Goal: Task Accomplishment & Management: Use online tool/utility

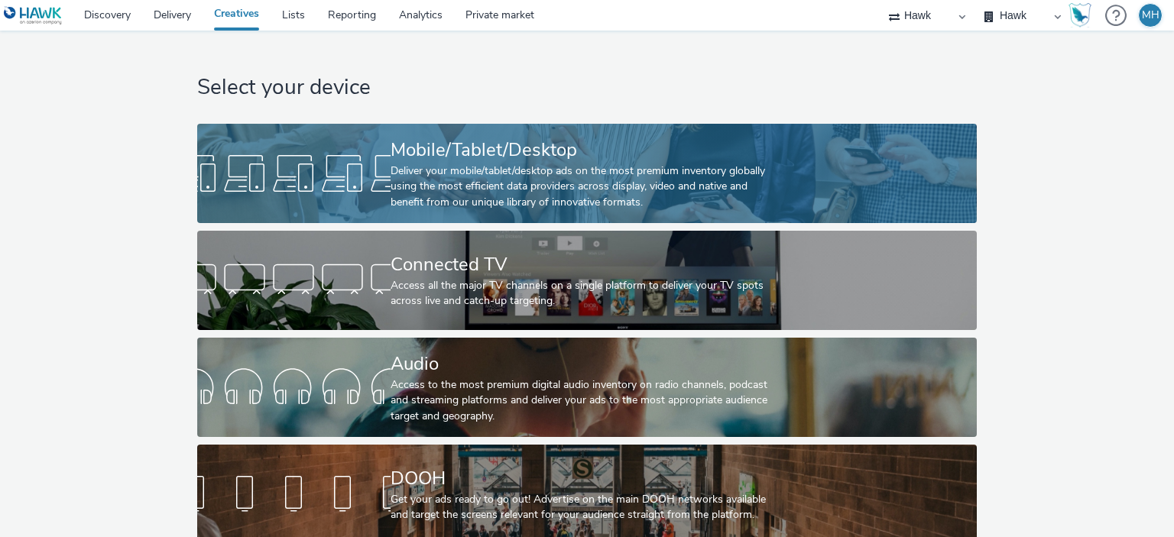
click at [494, 185] on div "Deliver your mobile/tablet/desktop ads on the most premium inventory globally u…" at bounding box center [583, 187] width 387 height 47
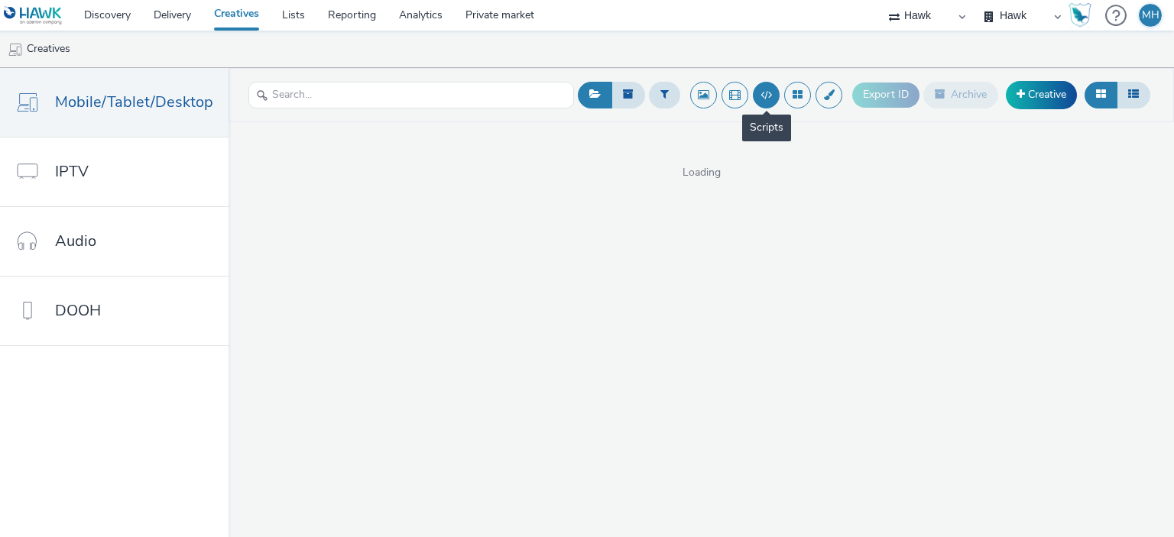
click at [770, 101] on button at bounding box center [766, 95] width 27 height 27
click at [769, 99] on button at bounding box center [766, 95] width 27 height 27
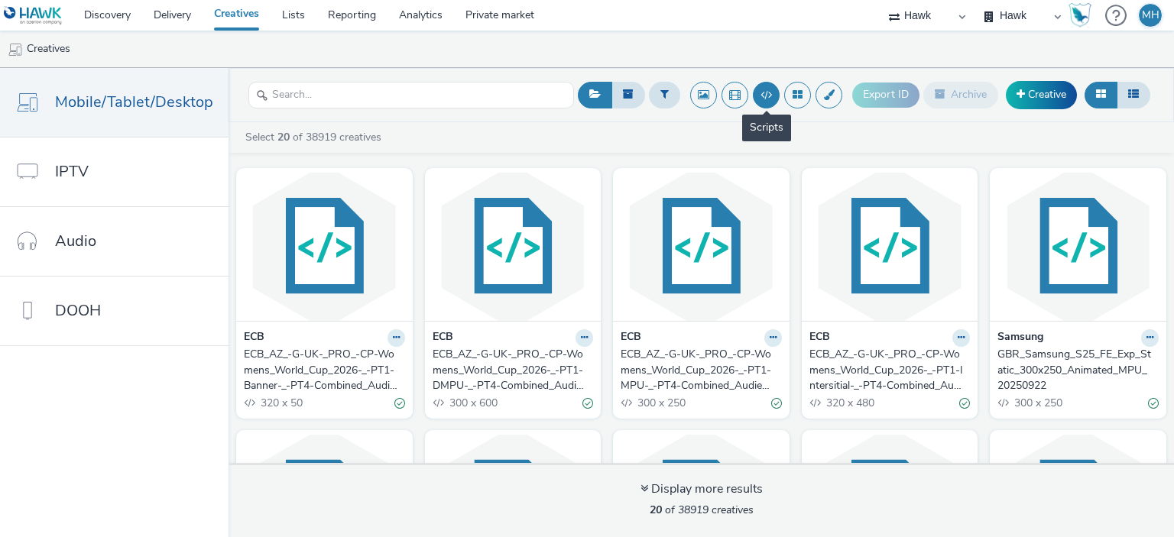
click at [765, 102] on button at bounding box center [766, 95] width 27 height 27
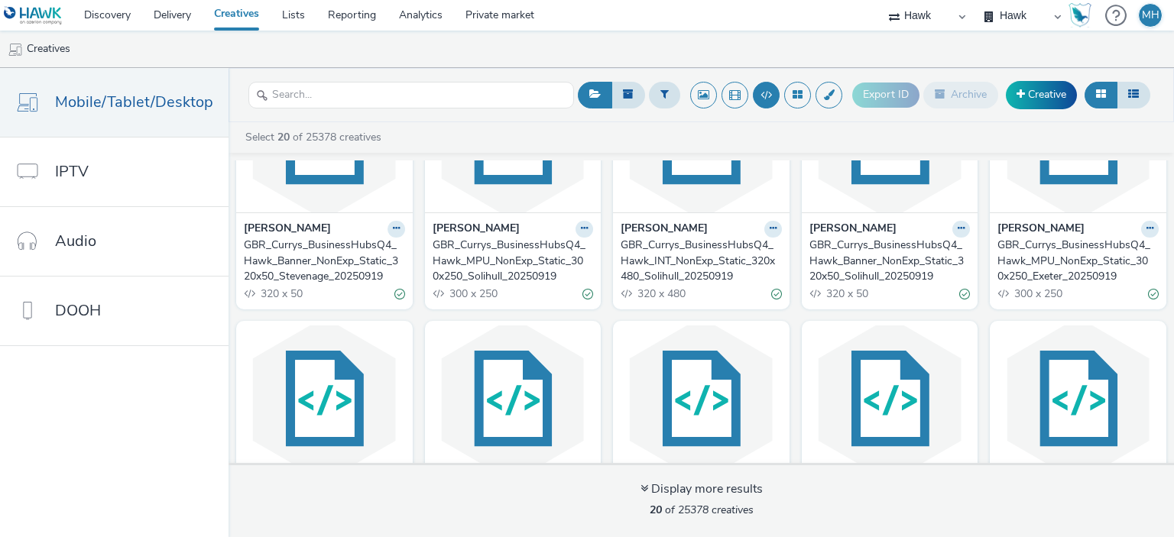
scroll to position [744, 0]
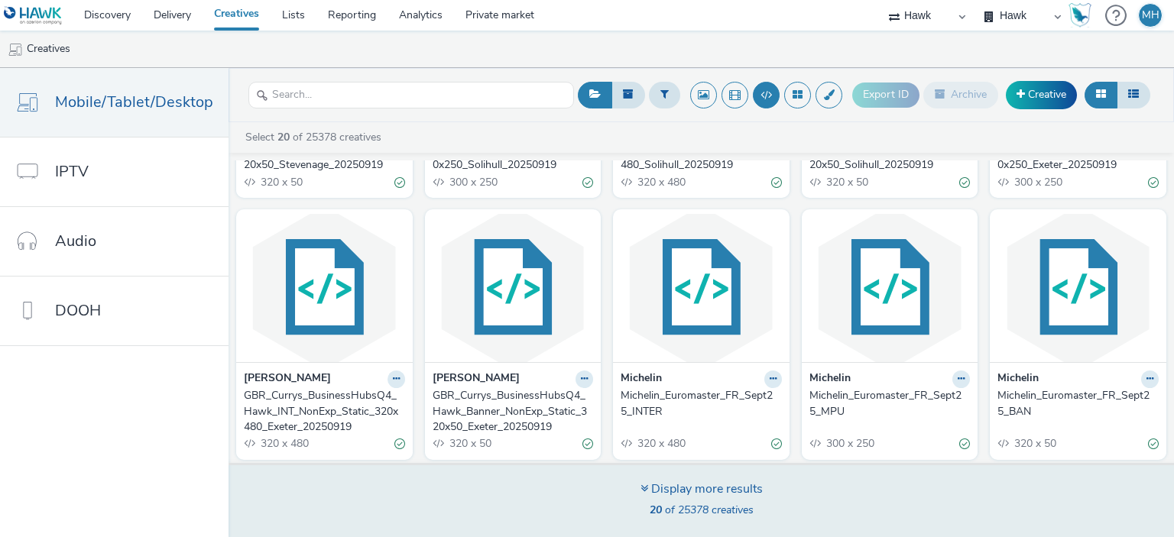
click at [734, 468] on div "Display more results 20 of 25378 creatives" at bounding box center [701, 500] width 956 height 74
click at [730, 484] on div "Display more results" at bounding box center [701, 490] width 122 height 18
click at [729, 488] on div "Display more results" at bounding box center [701, 490] width 122 height 18
click at [717, 479] on div "Display more results 40 of 25378 creatives" at bounding box center [701, 500] width 956 height 74
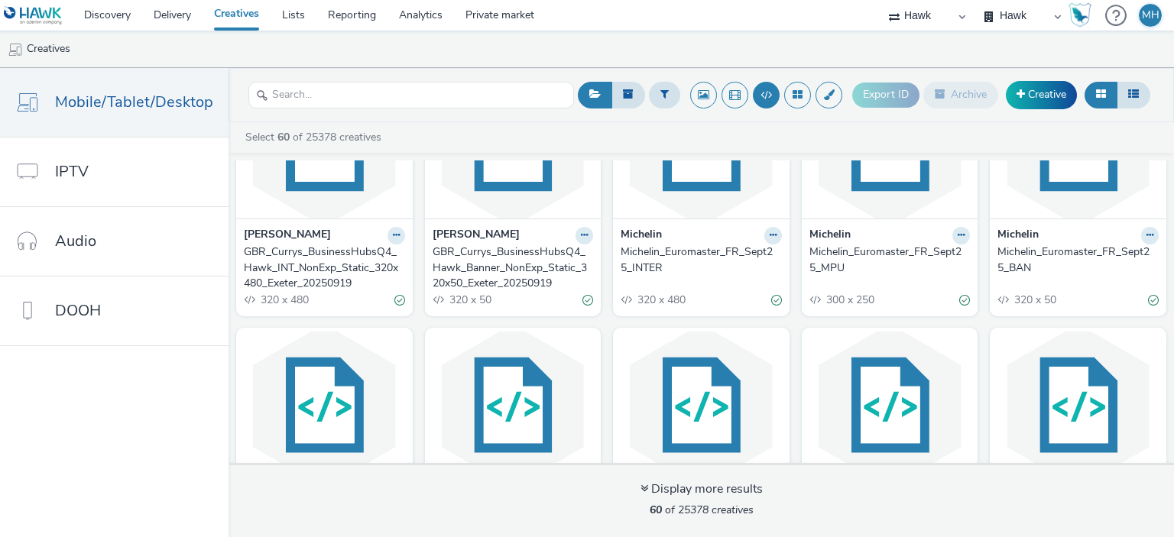
scroll to position [902, 0]
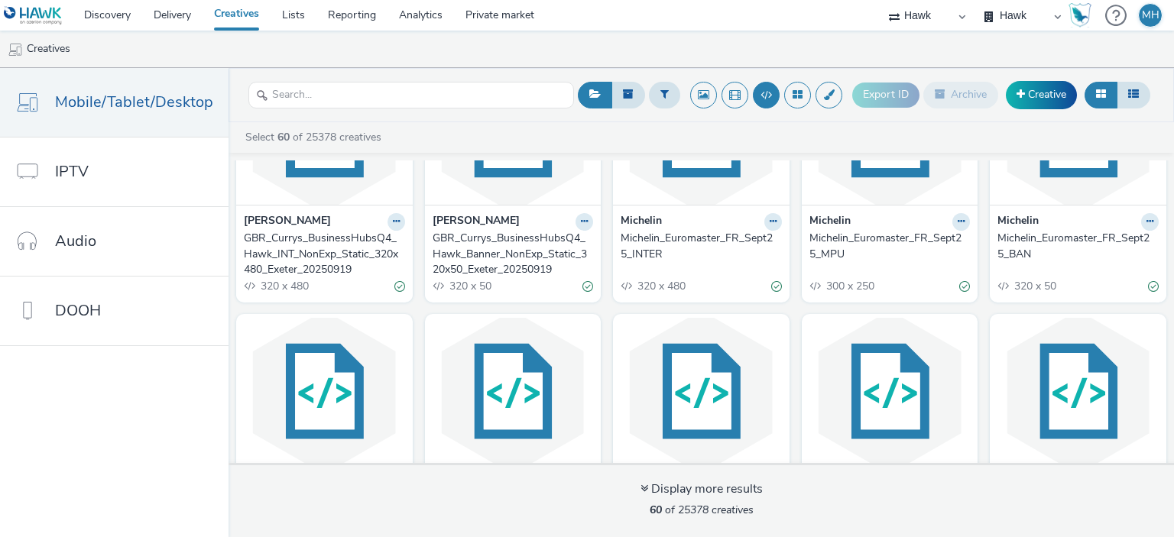
drag, startPoint x: 1032, startPoint y: 226, endPoint x: 1080, endPoint y: 255, distance: 56.9
click at [1080, 255] on div "Michelin_Euromaster_FR_Sept25_BAN" at bounding box center [1074, 246] width 155 height 31
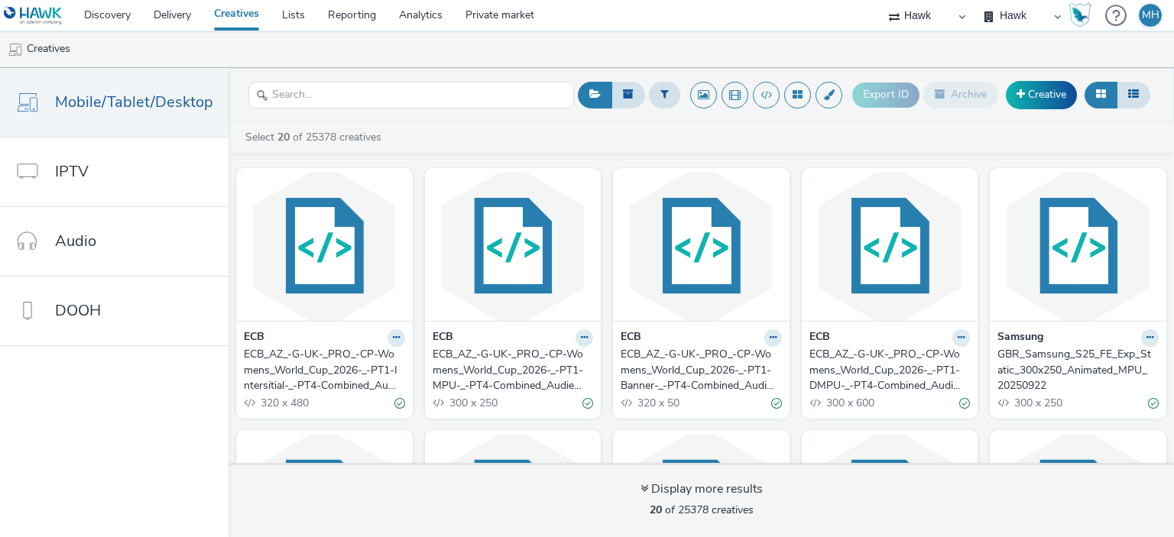
scroll to position [744, 0]
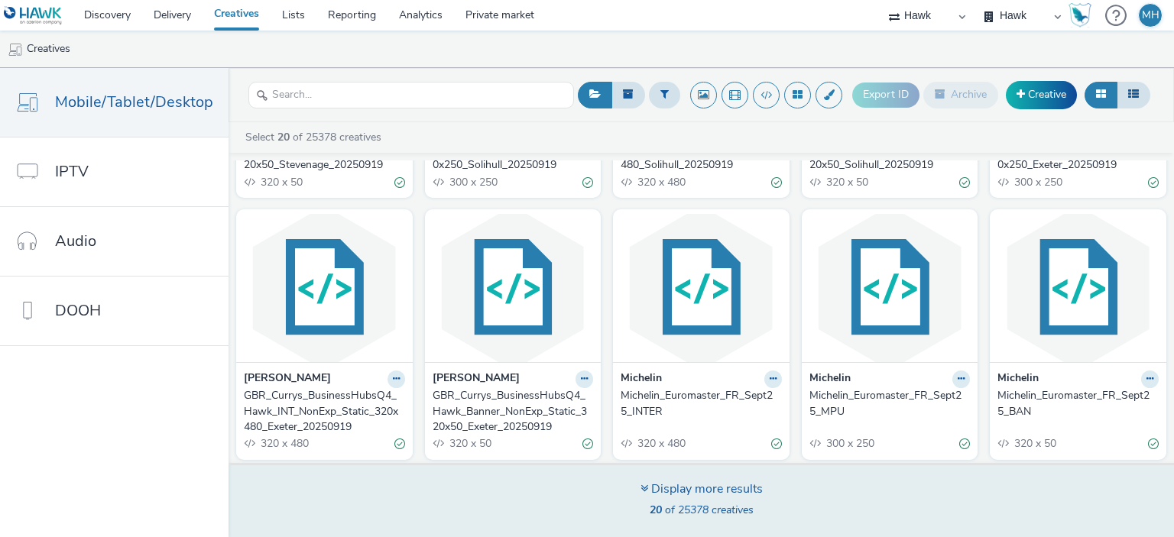
click at [756, 490] on div "Display more results" at bounding box center [701, 490] width 122 height 18
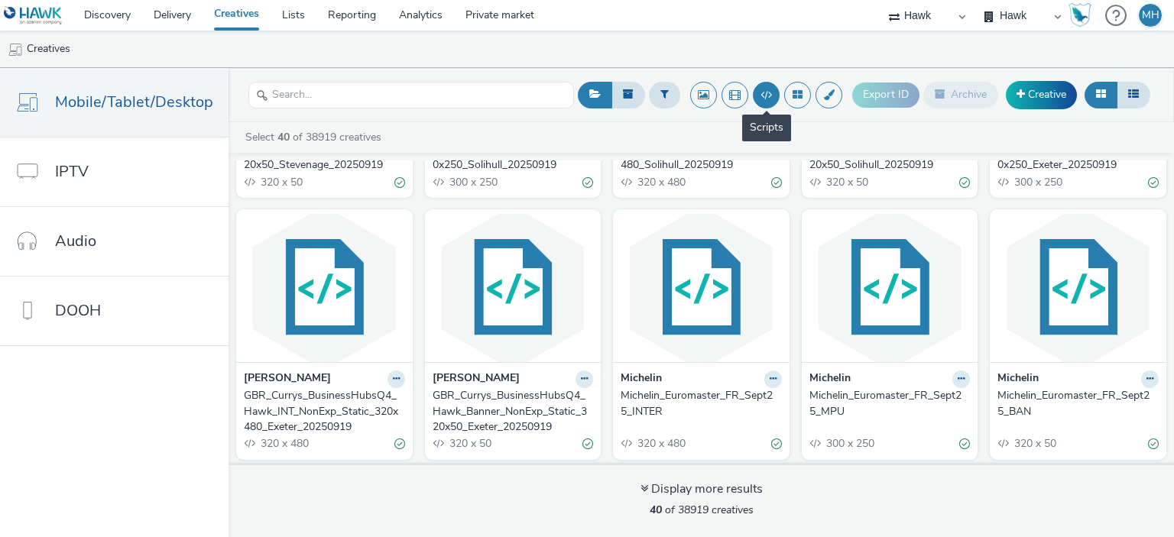
click at [775, 99] on button at bounding box center [766, 95] width 27 height 27
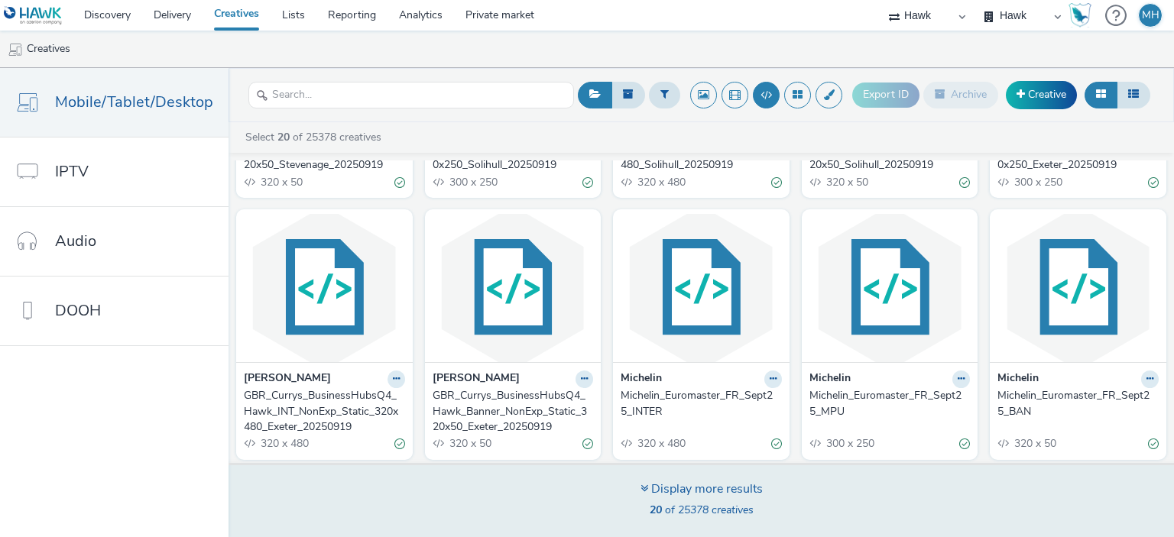
click at [721, 493] on div "Display more results" at bounding box center [701, 490] width 122 height 18
click at [642, 485] on icon at bounding box center [644, 488] width 8 height 12
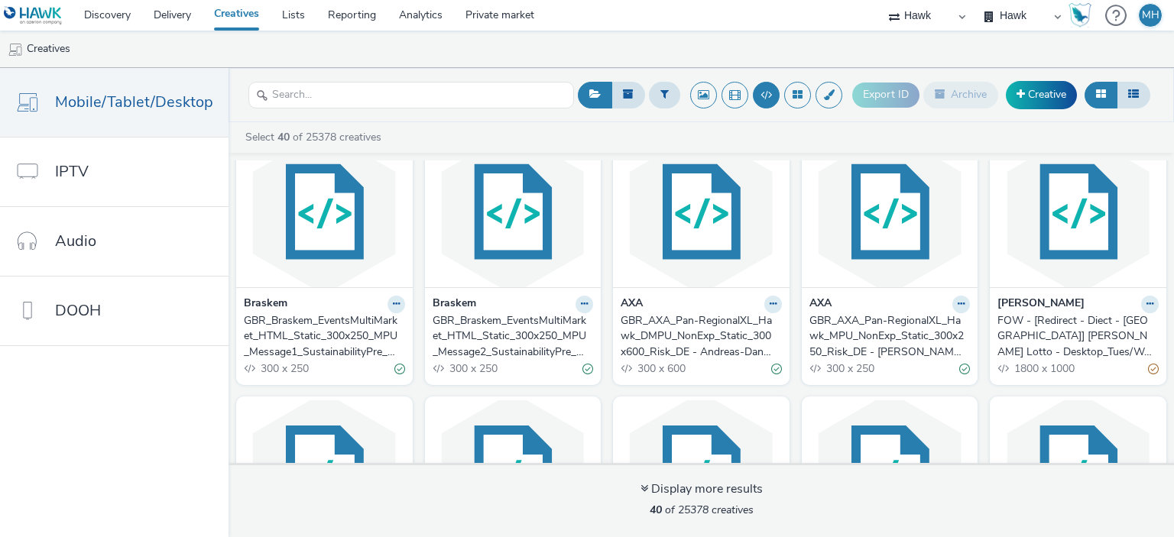
scroll to position [1601, 0]
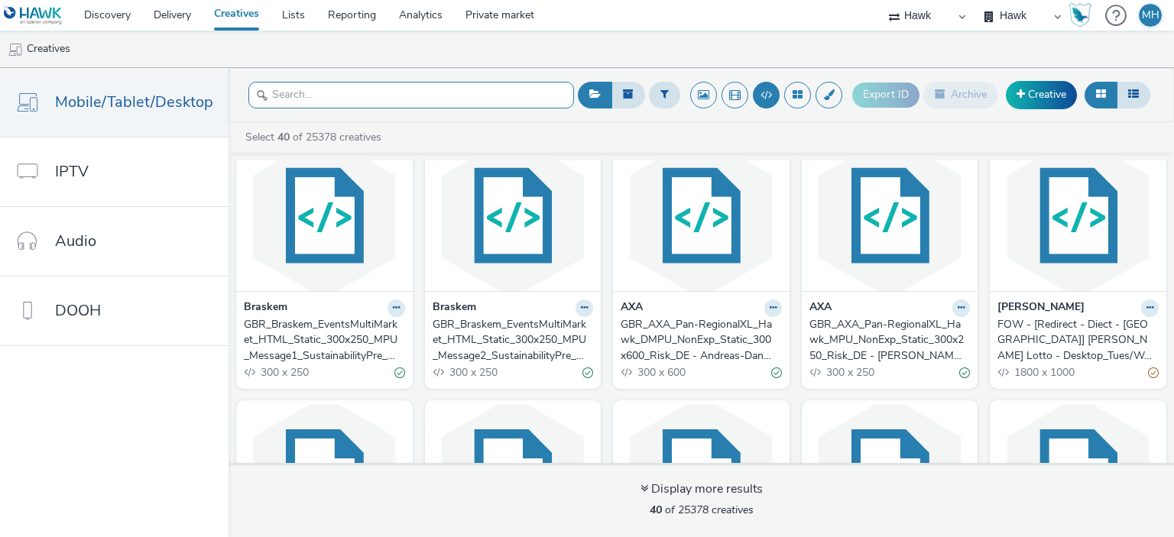
click at [408, 87] on input "text" at bounding box center [411, 95] width 326 height 27
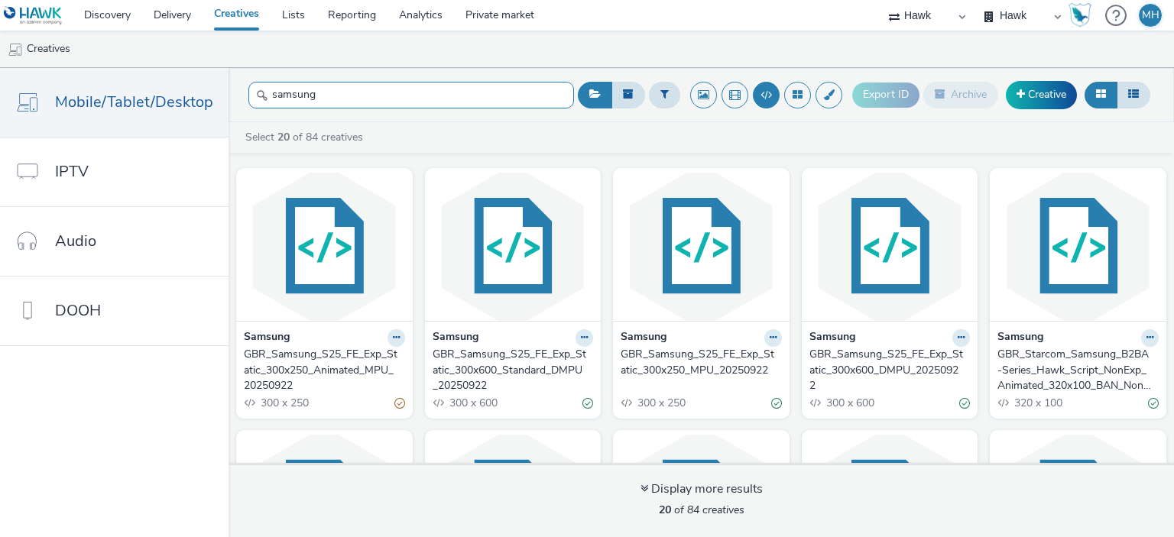
type input "samsung"
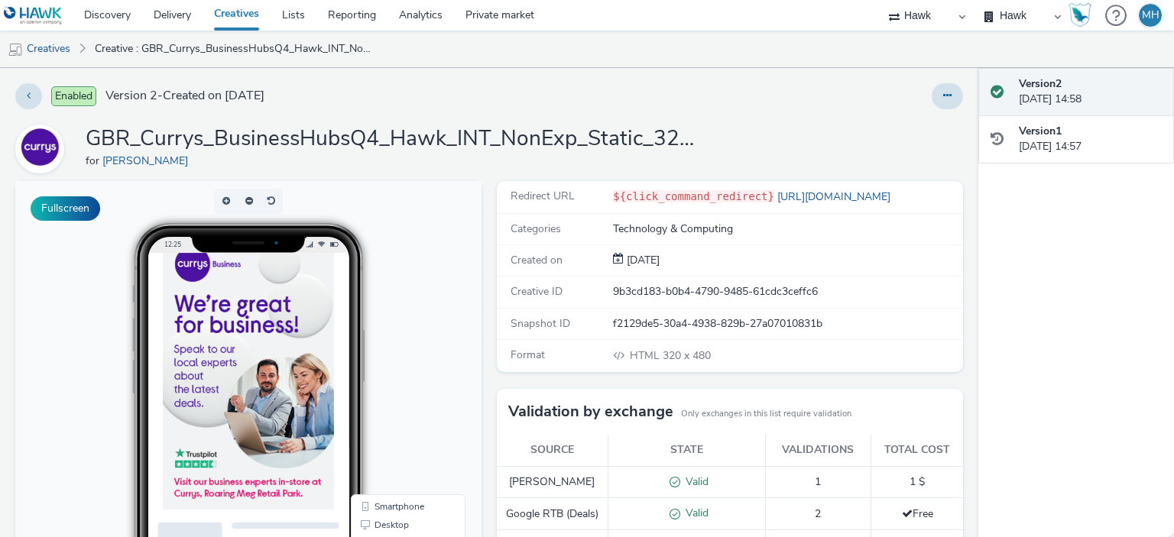
drag, startPoint x: 980, startPoint y: 261, endPoint x: 993, endPoint y: 469, distance: 209.1
click at [993, 469] on div "Version 2 19 September 2025, 14:58 Version 1 19 September 2025, 14:57" at bounding box center [1076, 302] width 196 height 469
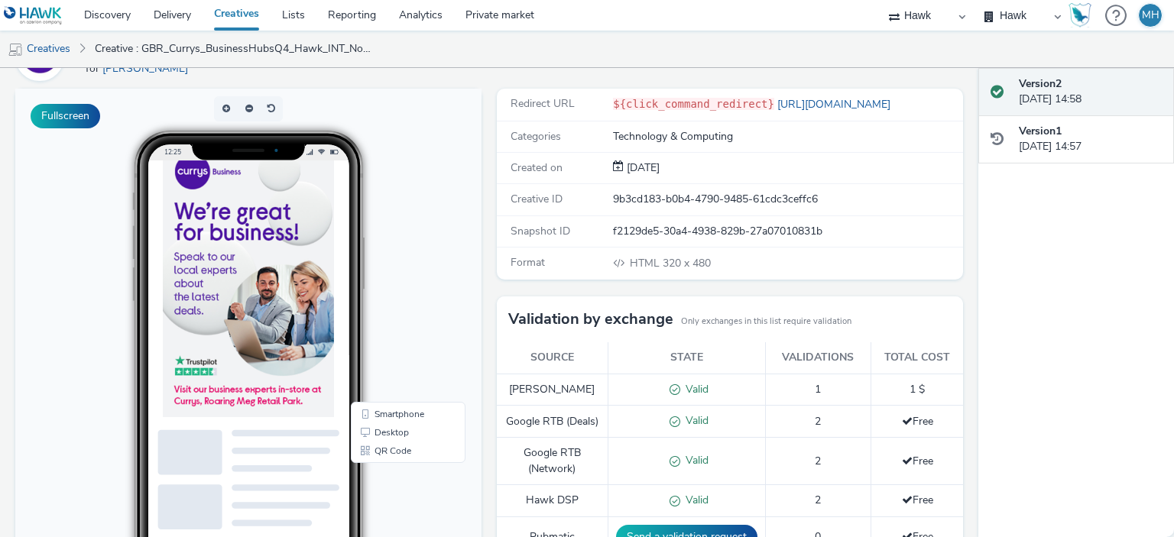
scroll to position [85, 0]
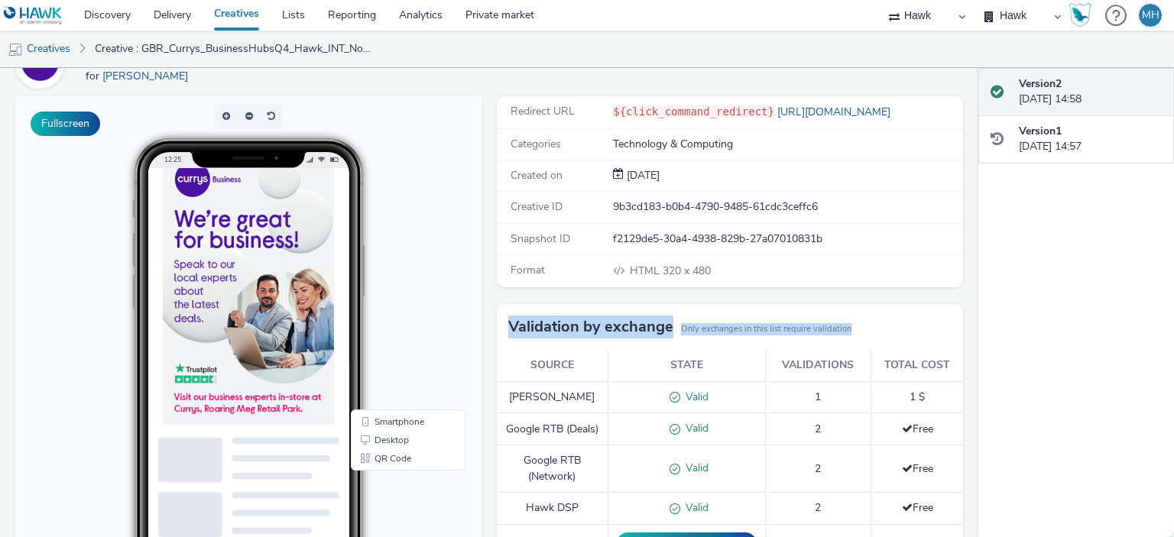
drag, startPoint x: 944, startPoint y: 287, endPoint x: 952, endPoint y: 475, distance: 188.9
click at [952, 475] on div "Enabled Version 2 - Created on 19 September 2025 GBR_Currys_BusinessHubsQ4_Hawk…" at bounding box center [489, 302] width 978 height 469
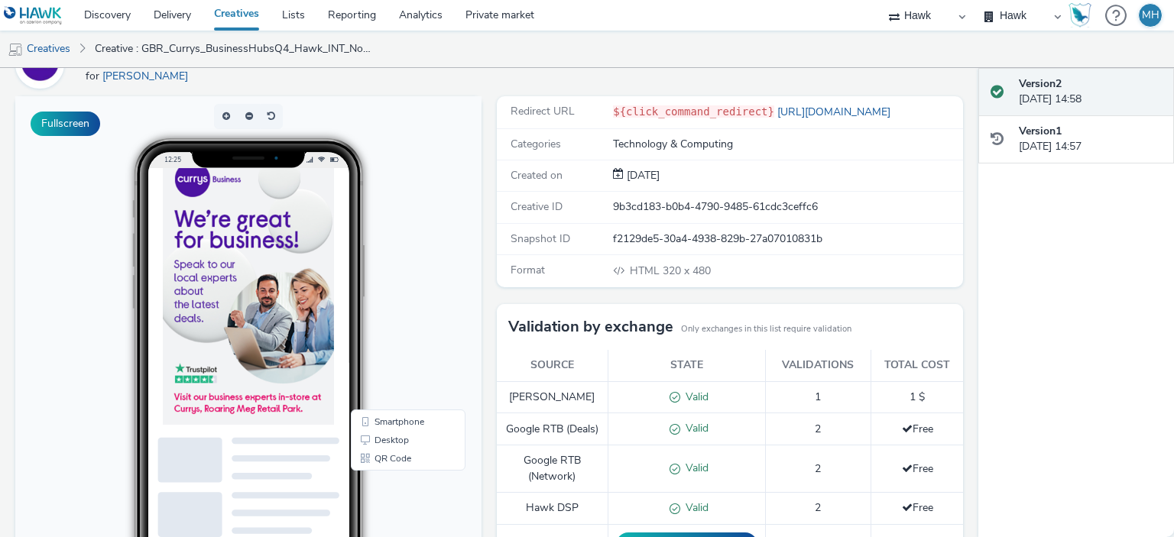
drag, startPoint x: 979, startPoint y: 271, endPoint x: 980, endPoint y: 308, distance: 36.7
click at [980, 308] on div "Version 2 19 September 2025, 14:58 Version 1 19 September 2025, 14:57" at bounding box center [1076, 302] width 196 height 469
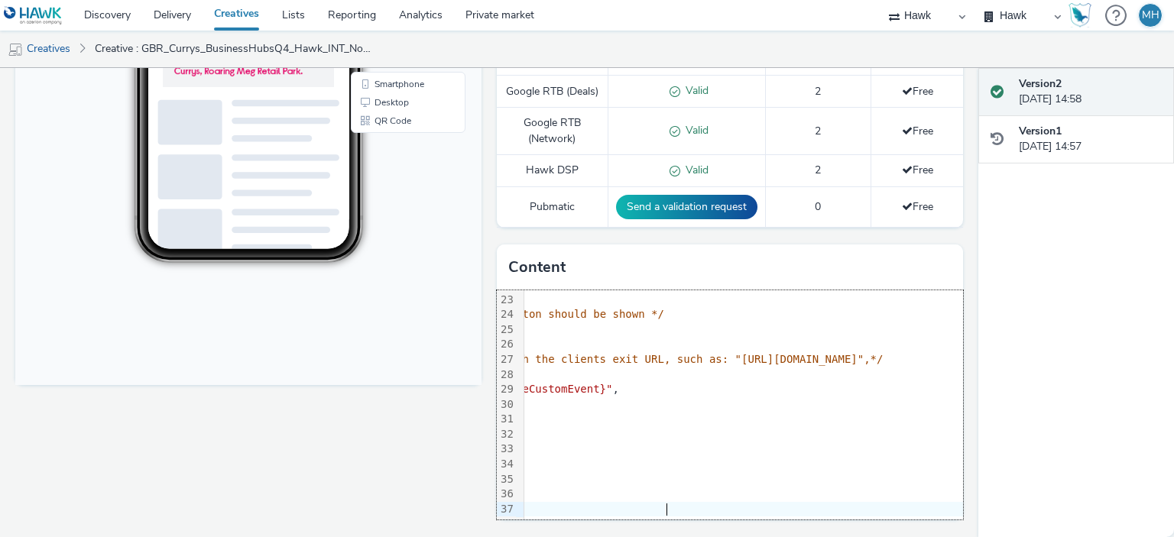
scroll to position [342, 0]
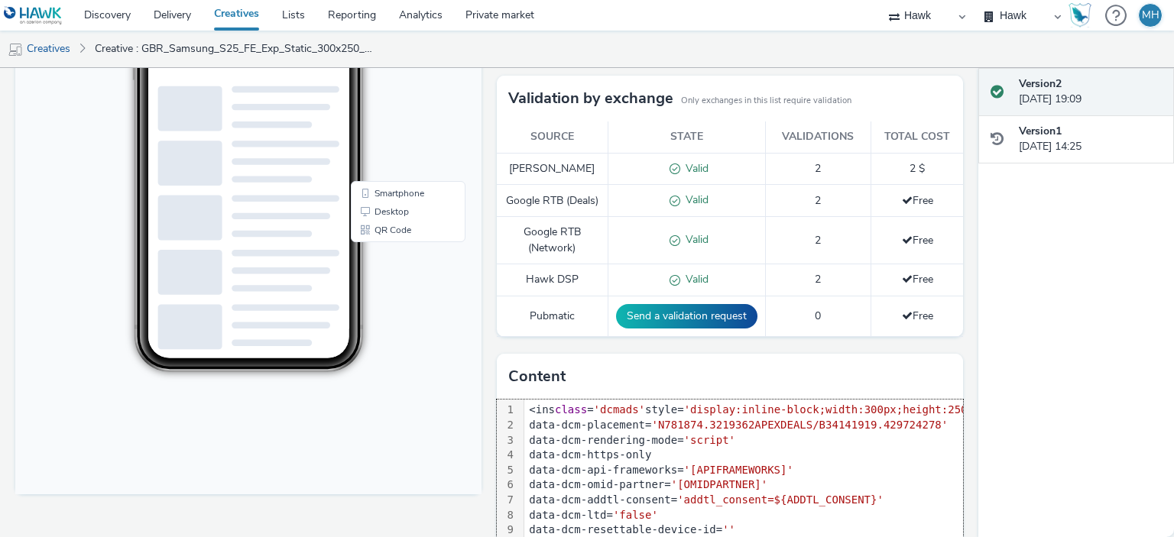
scroll to position [434, 0]
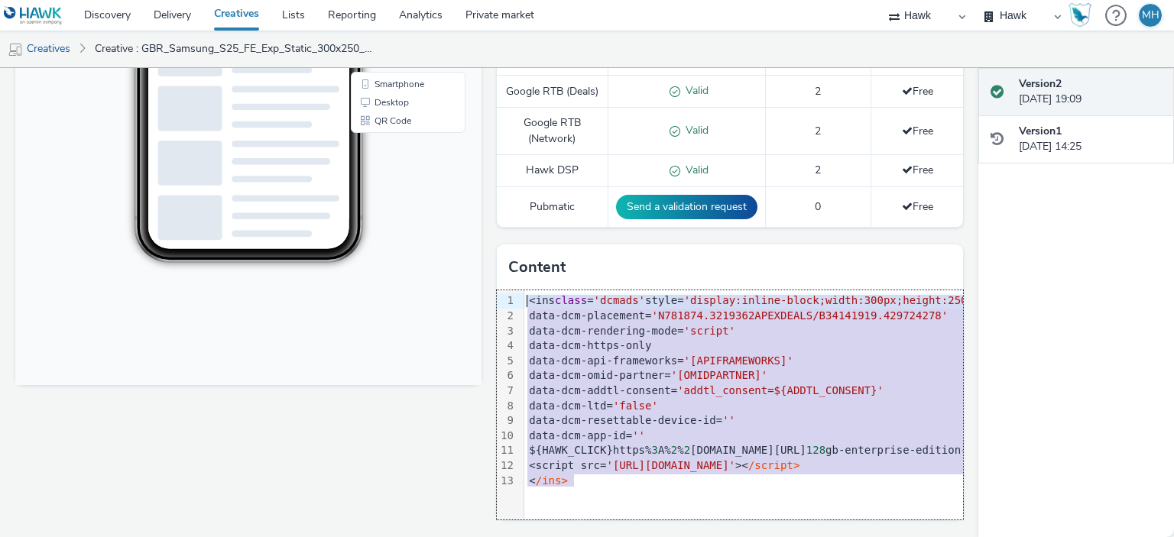
drag, startPoint x: 578, startPoint y: 481, endPoint x: 498, endPoint y: 291, distance: 206.2
click at [498, 291] on div "99 1 2 3 4 5 6 7 8 9 10 11 12 13 › <ins class = 'dcmads' style= 'display:inline…" at bounding box center [730, 404] width 466 height 229
paste div
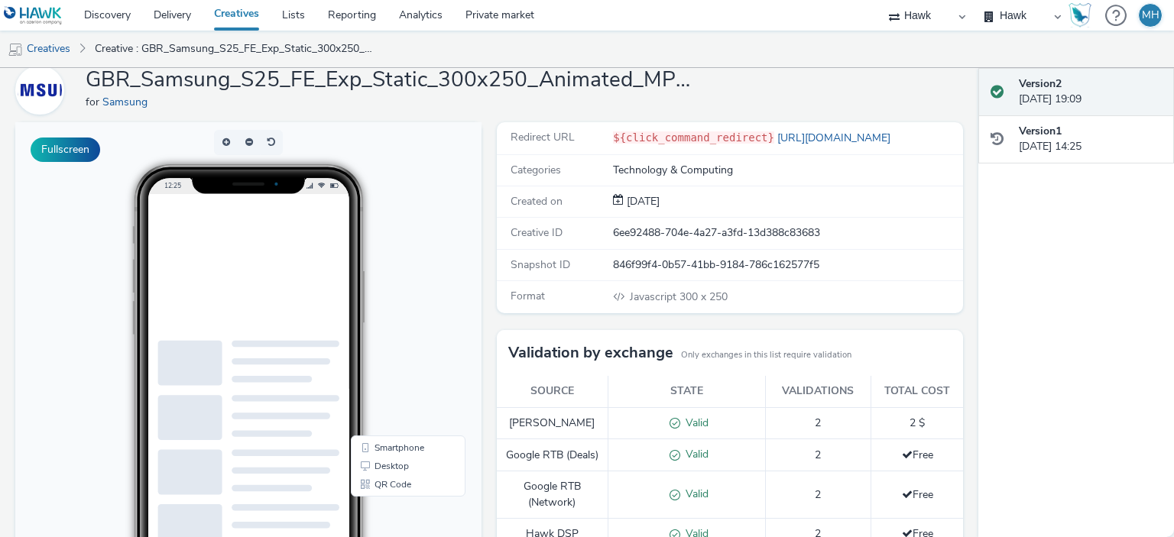
scroll to position [0, 0]
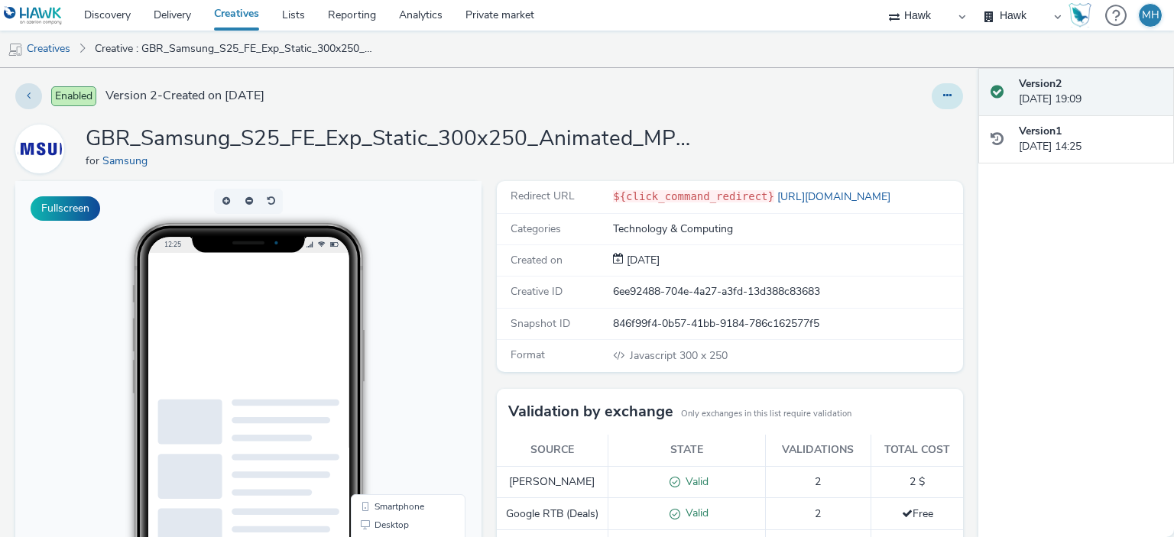
click at [944, 91] on button at bounding box center [946, 96] width 31 height 26
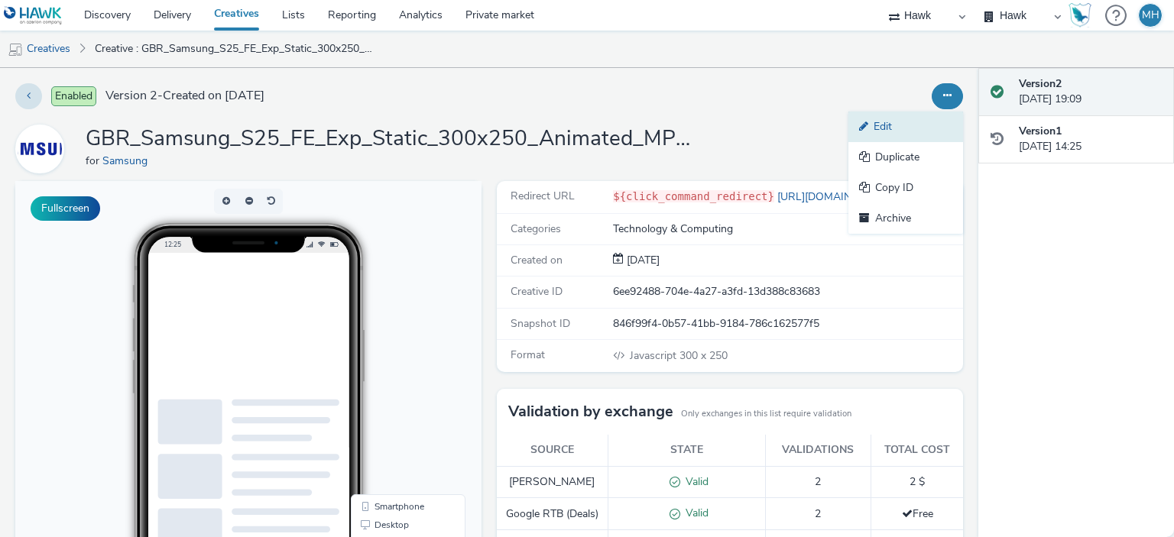
click at [917, 121] on link "Edit" at bounding box center [905, 127] width 115 height 31
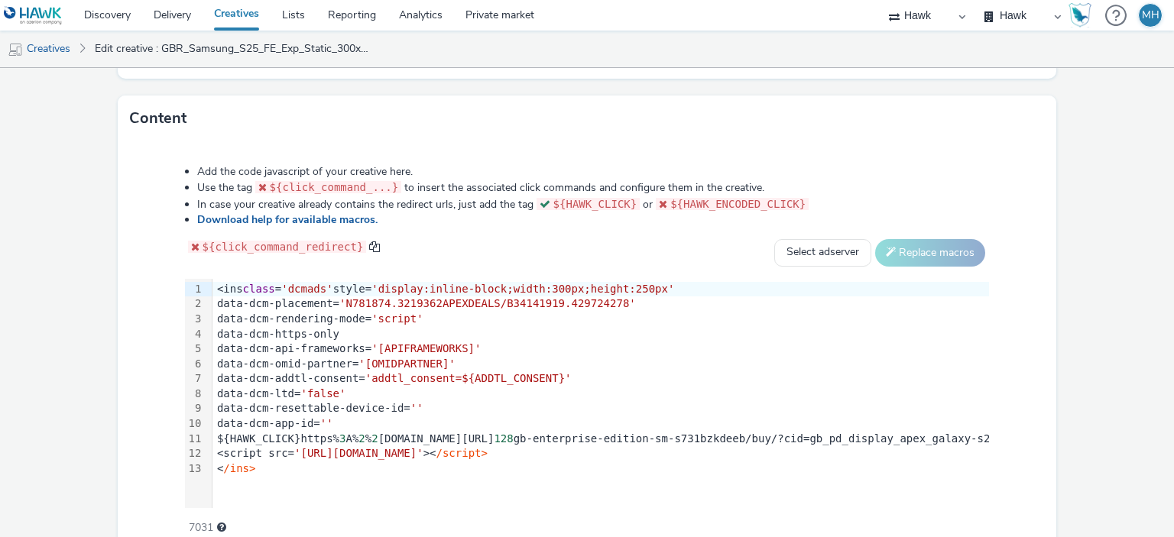
scroll to position [712, 0]
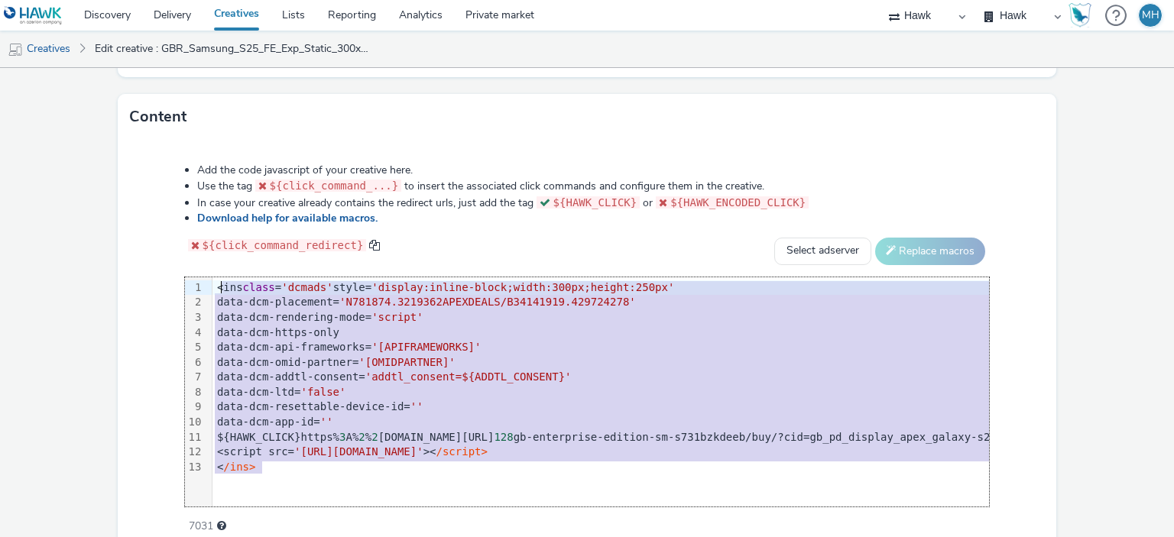
drag, startPoint x: 275, startPoint y: 470, endPoint x: 215, endPoint y: 284, distance: 195.2
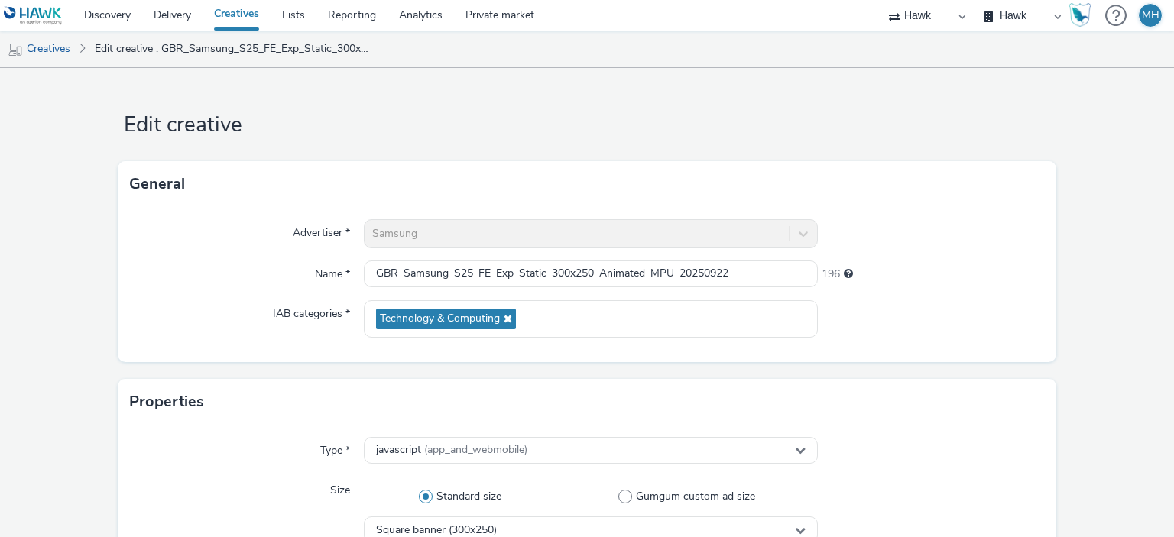
scroll to position [782, 0]
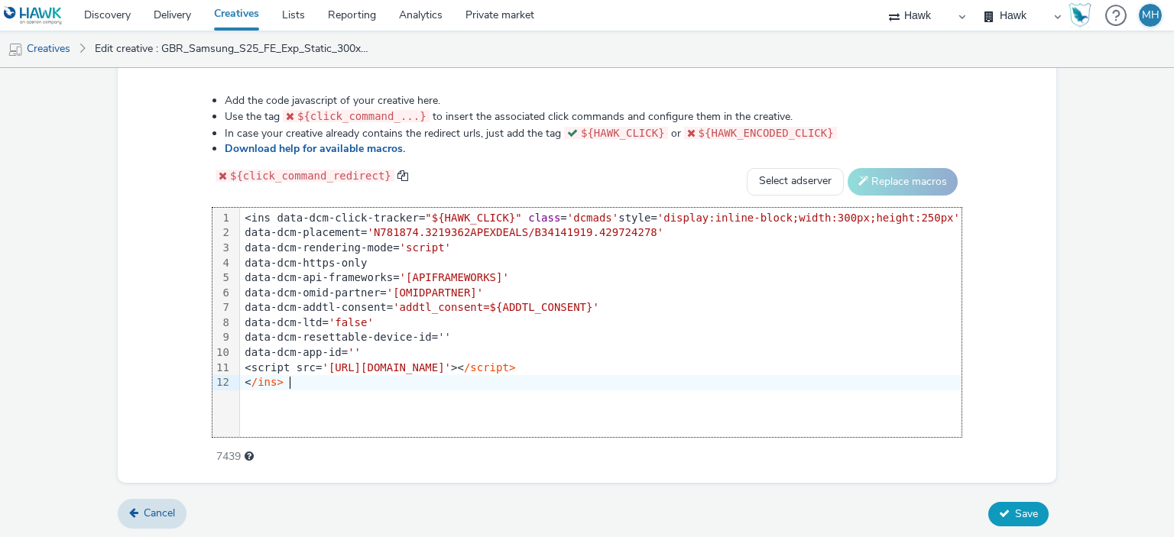
click at [1015, 507] on span "Save" at bounding box center [1026, 514] width 23 height 15
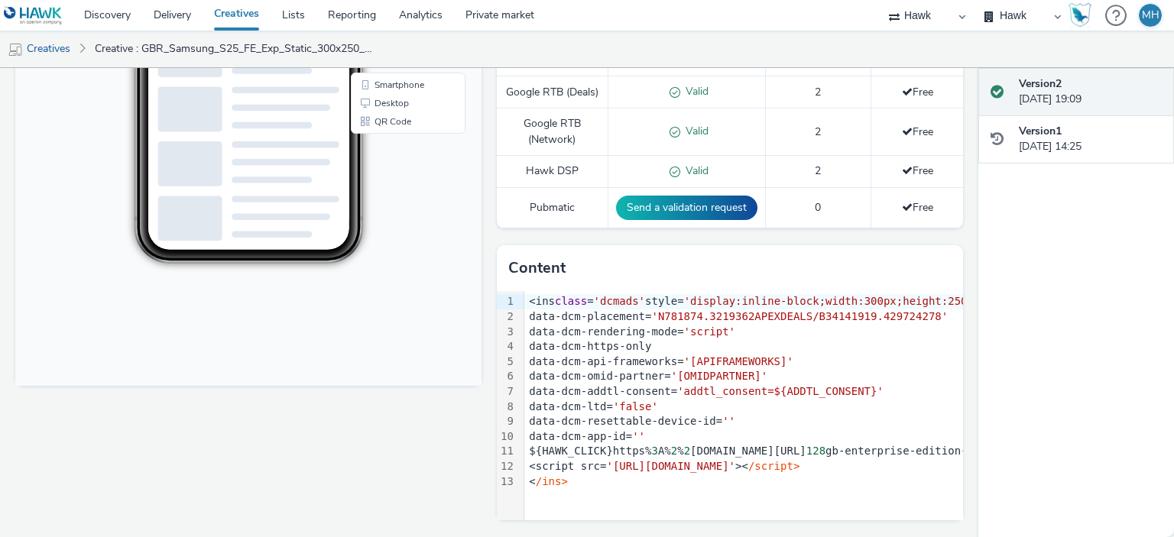
scroll to position [434, 0]
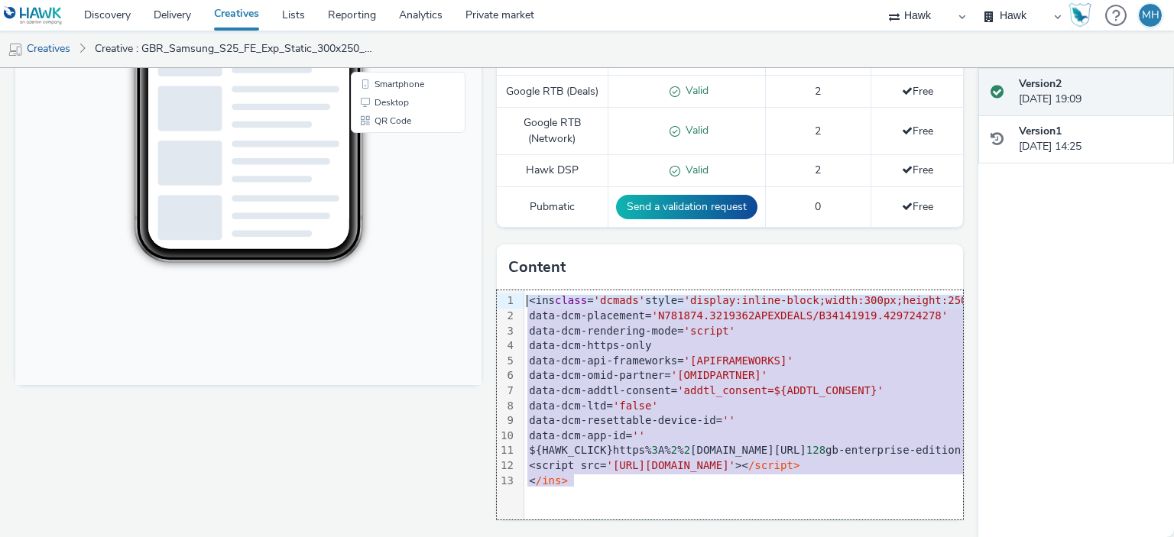
drag, startPoint x: 587, startPoint y: 484, endPoint x: 504, endPoint y: 280, distance: 220.8
click at [505, 280] on div "Content 99 1 2 3 4 5 6 7 8 9 10 11 12 13 › <ins class = 'dcmads' style= 'displa…" at bounding box center [730, 382] width 466 height 275
copy div "<ins class = 'dcmads' style= 'display:inline-block;width:300px;height:250px' da…"
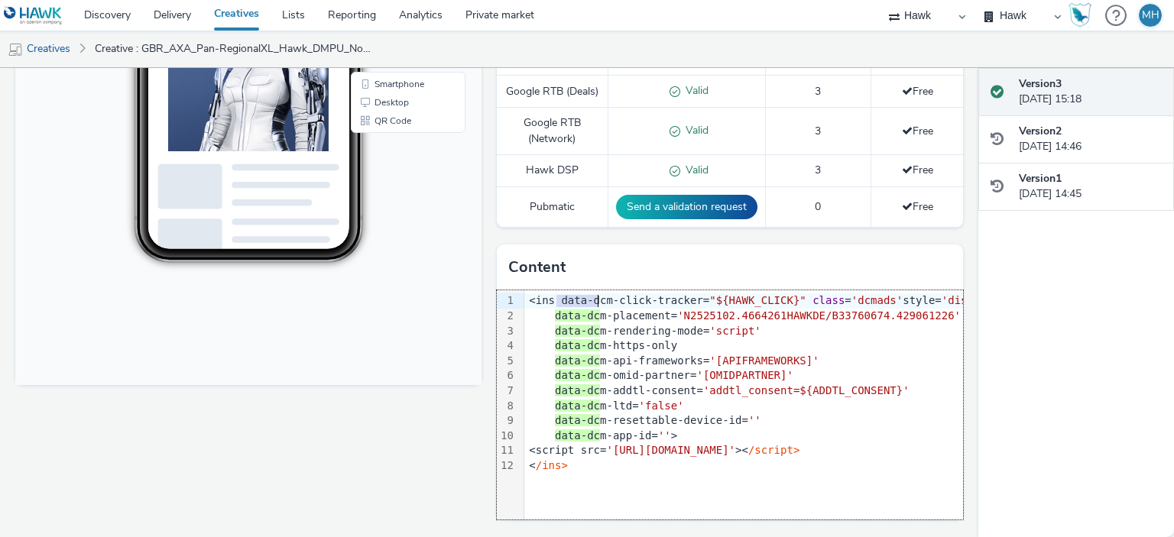
drag, startPoint x: 552, startPoint y: 297, endPoint x: 593, endPoint y: 300, distance: 41.4
click at [593, 300] on div "<ins data-dcm-click-tracker= "${HAWK_CLICK}" class = 'dcmads' style= 'display:i…" at bounding box center [884, 300] width 721 height 15
click at [887, 362] on div "data-dc m-api-frameworks= '[APIFRAMEWORKS]'" at bounding box center [884, 361] width 721 height 15
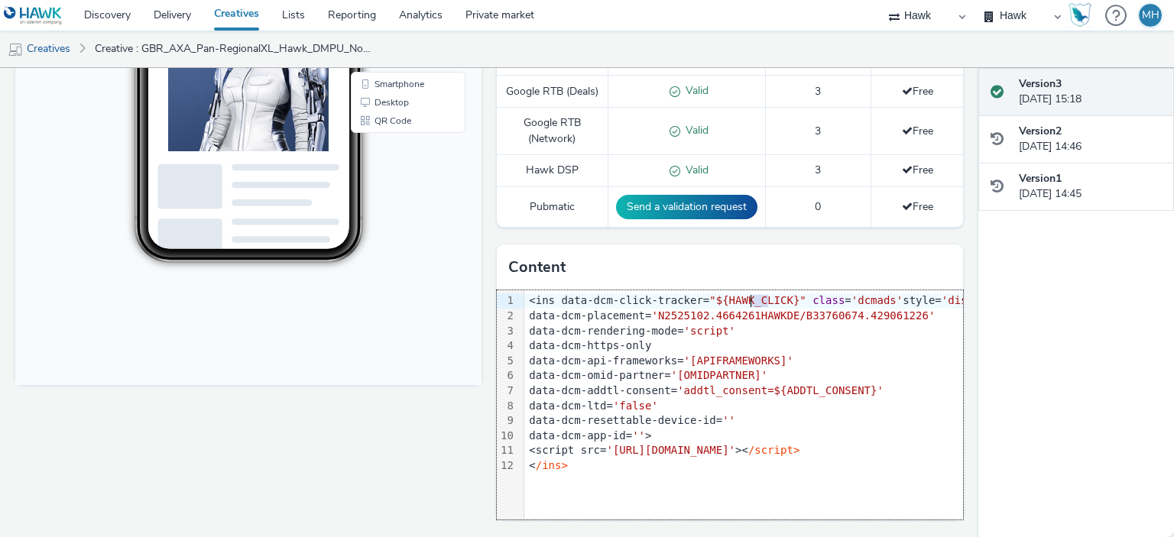
drag, startPoint x: 765, startPoint y: 300, endPoint x: 746, endPoint y: 299, distance: 19.1
click at [746, 299] on span ""${HAWK_CLICK}"" at bounding box center [757, 300] width 96 height 12
click at [841, 358] on div "data-dcm-api-frameworks= '[APIFRAMEWORKS]'" at bounding box center [884, 361] width 721 height 15
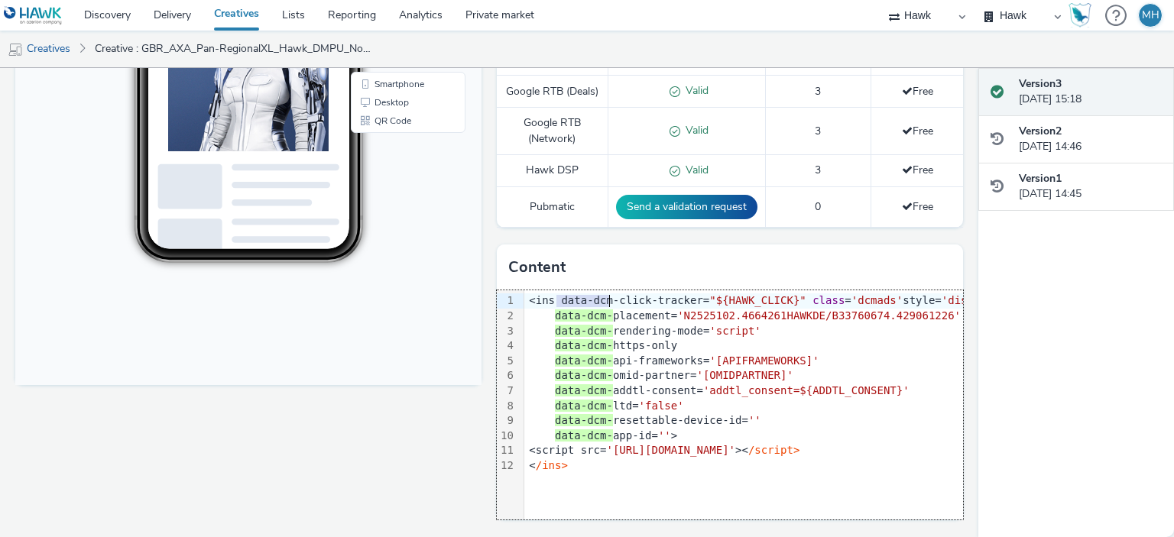
drag, startPoint x: 552, startPoint y: 300, endPoint x: 602, endPoint y: 300, distance: 50.4
click at [602, 300] on div "<ins data-dcm-click-tracker= "${HAWK_CLICK}" class = 'dcmads' style= 'display:i…" at bounding box center [884, 300] width 721 height 15
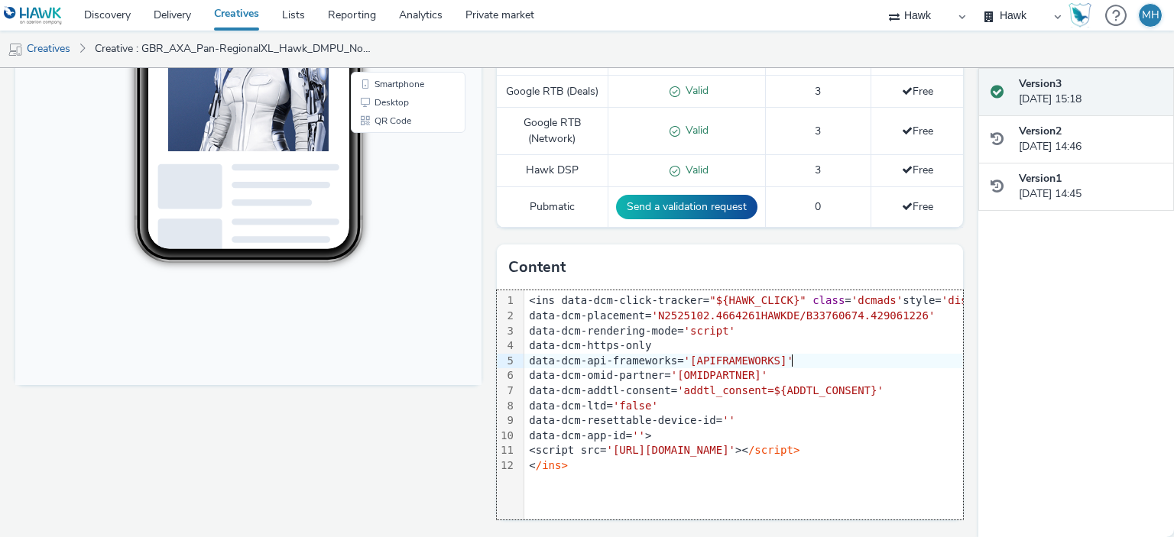
click at [822, 364] on div "data-dcm-api-frameworks= '[APIFRAMEWORKS]'" at bounding box center [884, 361] width 721 height 15
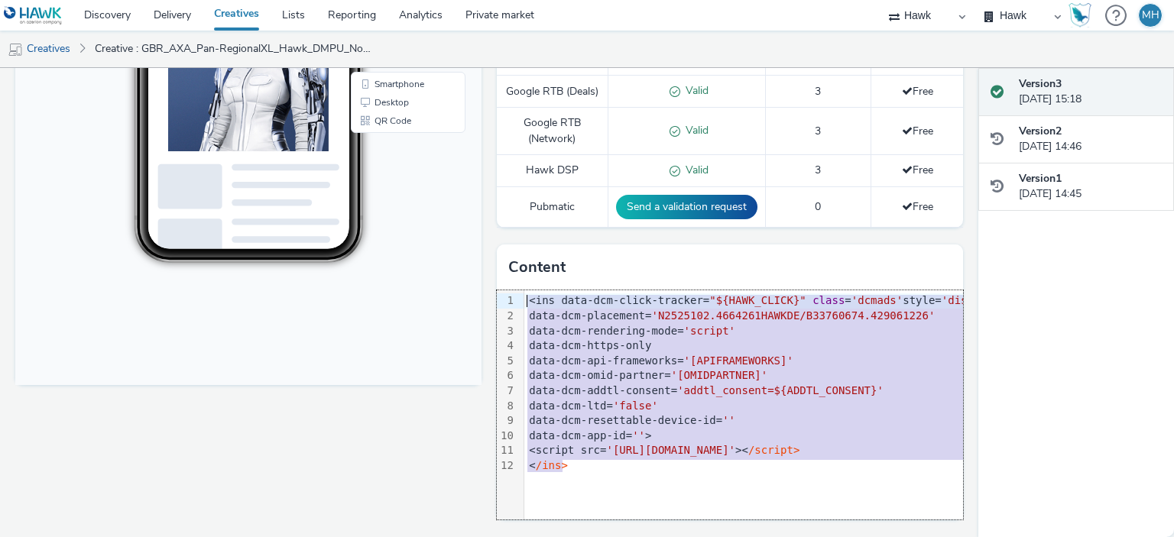
drag, startPoint x: 574, startPoint y: 467, endPoint x: 507, endPoint y: 299, distance: 180.8
click at [507, 299] on div "99 1 2 3 4 5 6 7 8 9 10 11 12 › <ins data-dcm-click-tracker= "${HAWK_CLICK}" cl…" at bounding box center [730, 404] width 466 height 229
copy div "<ins data-dcm-click-tracker= "${HAWK_CLICK}" class = 'dcmads' style= 'display:i…"
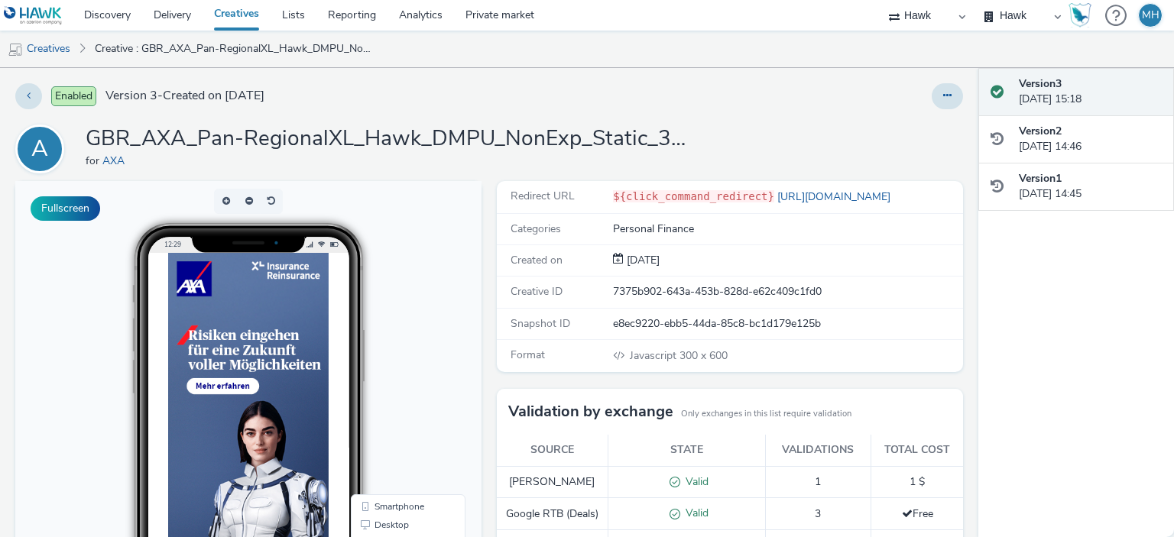
click at [981, 84] on div "Version 3 15 September 2025, 15:18" at bounding box center [1076, 92] width 196 height 48
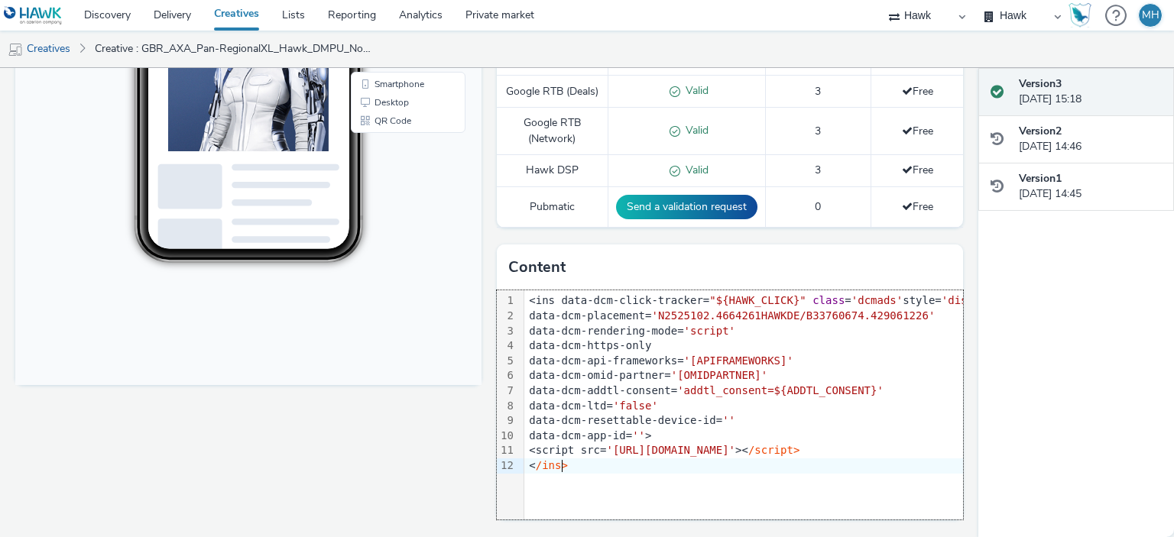
scroll to position [0, 230]
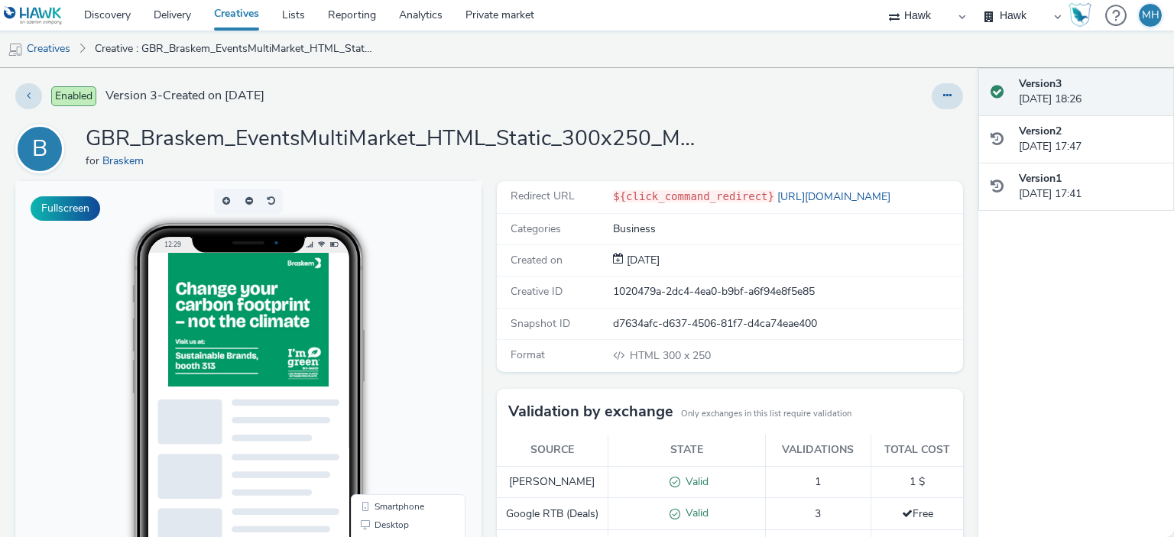
scroll to position [434, 0]
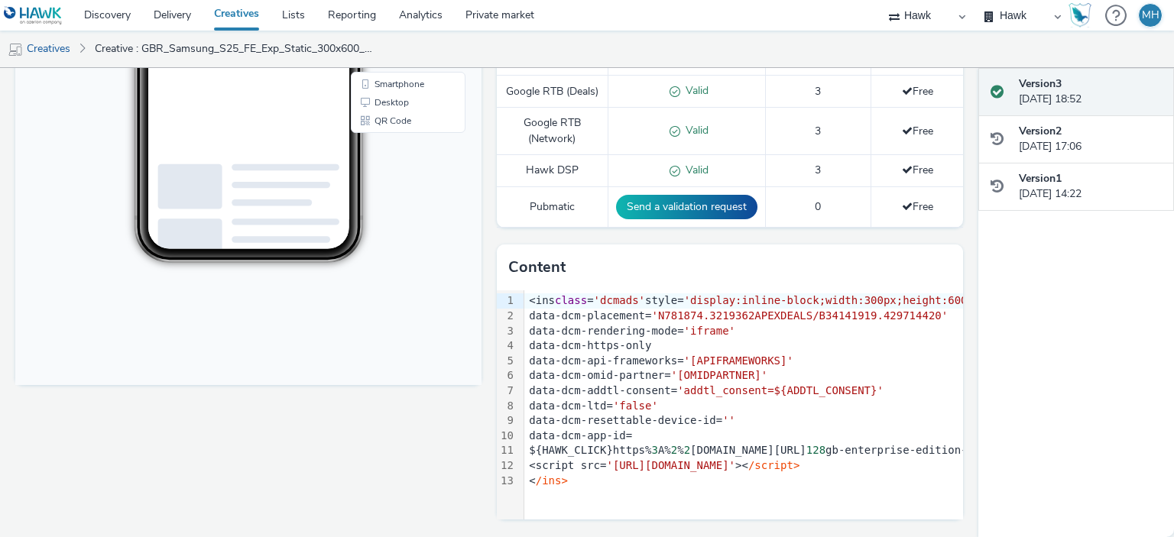
scroll to position [434, 0]
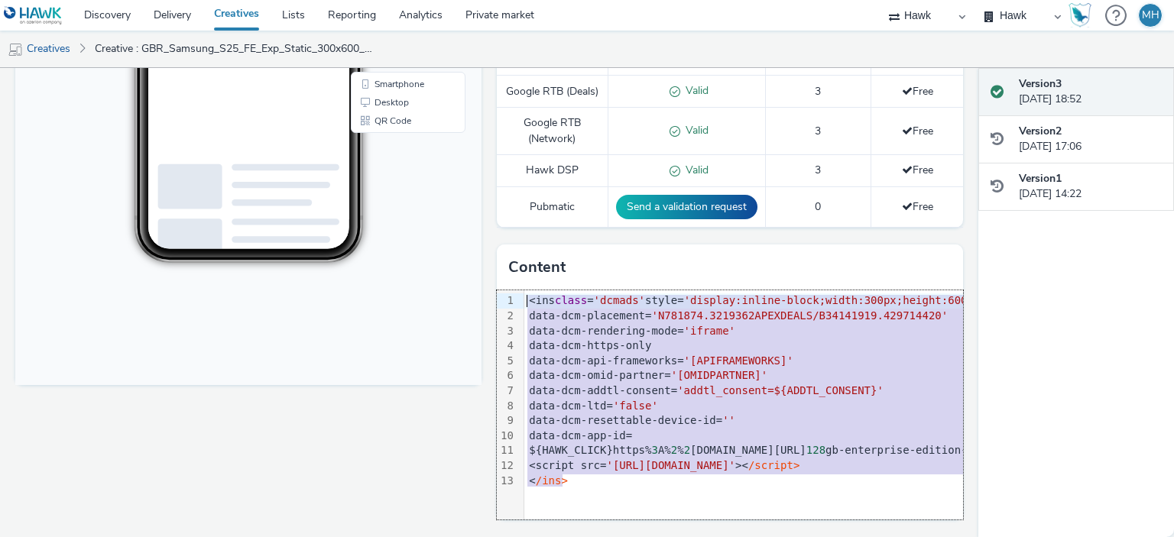
drag, startPoint x: 580, startPoint y: 487, endPoint x: 494, endPoint y: 301, distance: 204.4
click at [497, 301] on div "99 1 2 3 4 5 6 7 8 9 10 11 12 13 › <ins class = 'dcmads' style= 'display:inline…" at bounding box center [730, 404] width 466 height 229
copy div "<ins class = 'dcmads' style= 'display:inline-block;width:300px;height:600px' da…"
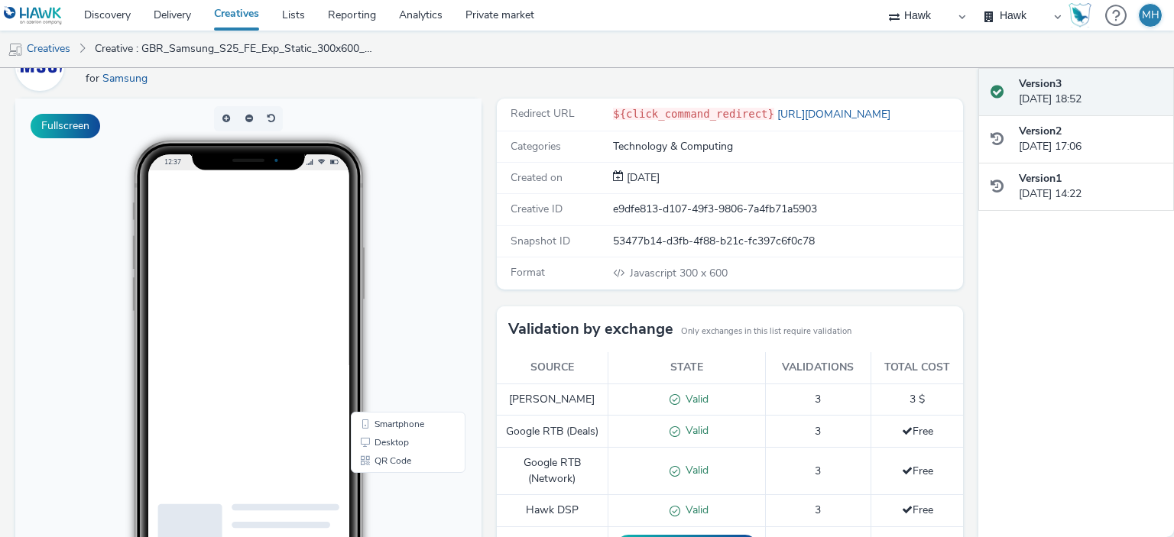
scroll to position [0, 0]
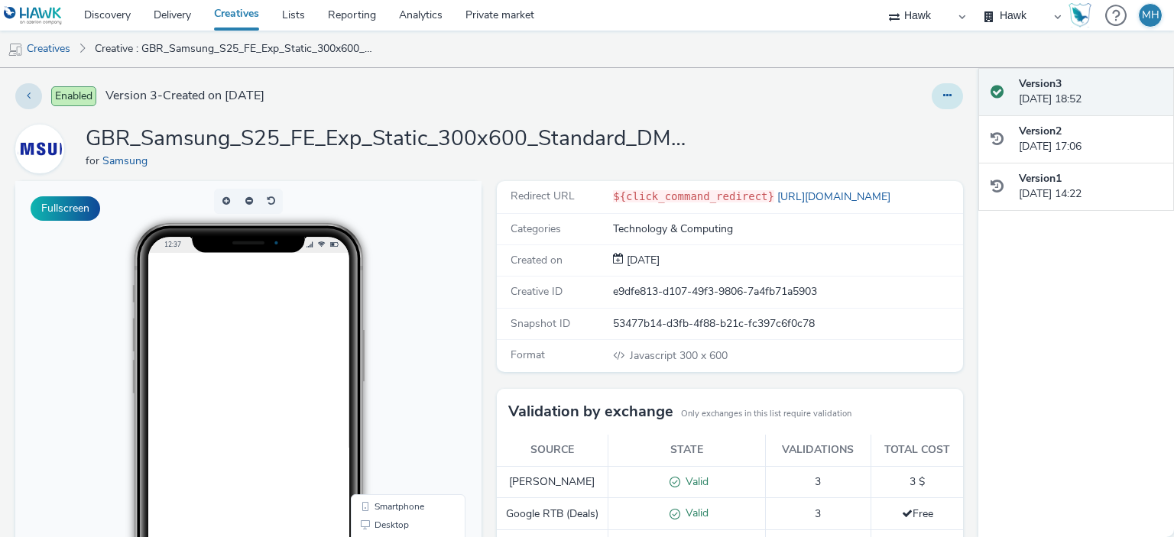
click at [934, 89] on button at bounding box center [946, 96] width 31 height 26
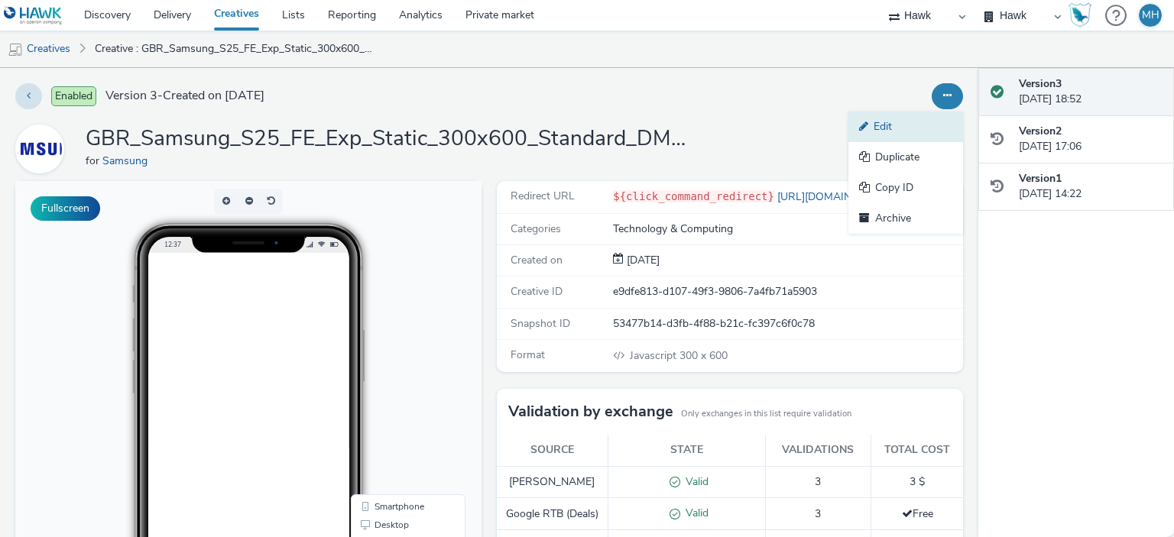
click at [911, 131] on link "Edit" at bounding box center [905, 127] width 115 height 31
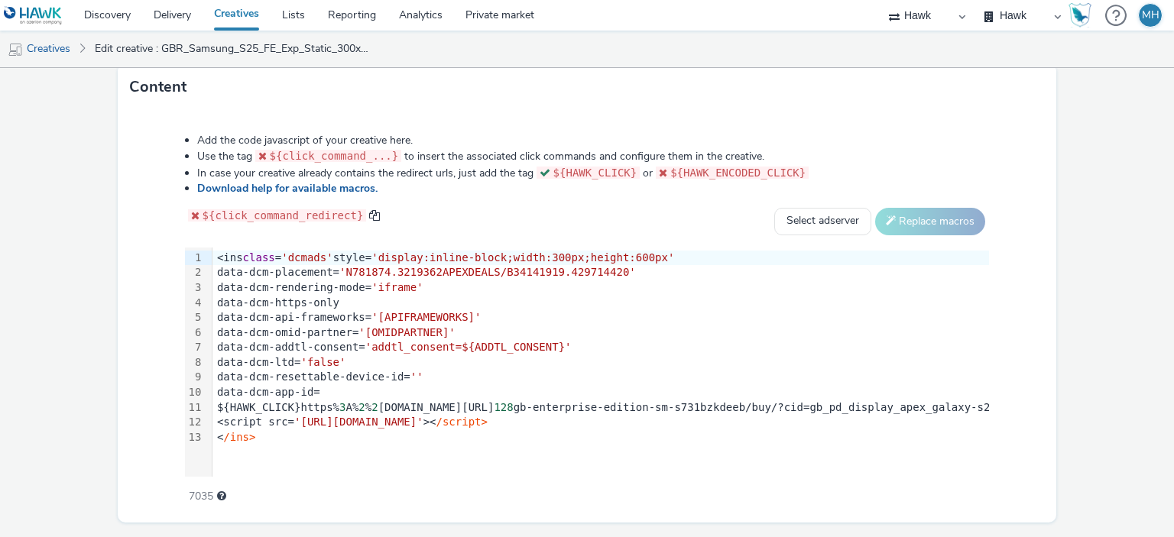
scroll to position [782, 0]
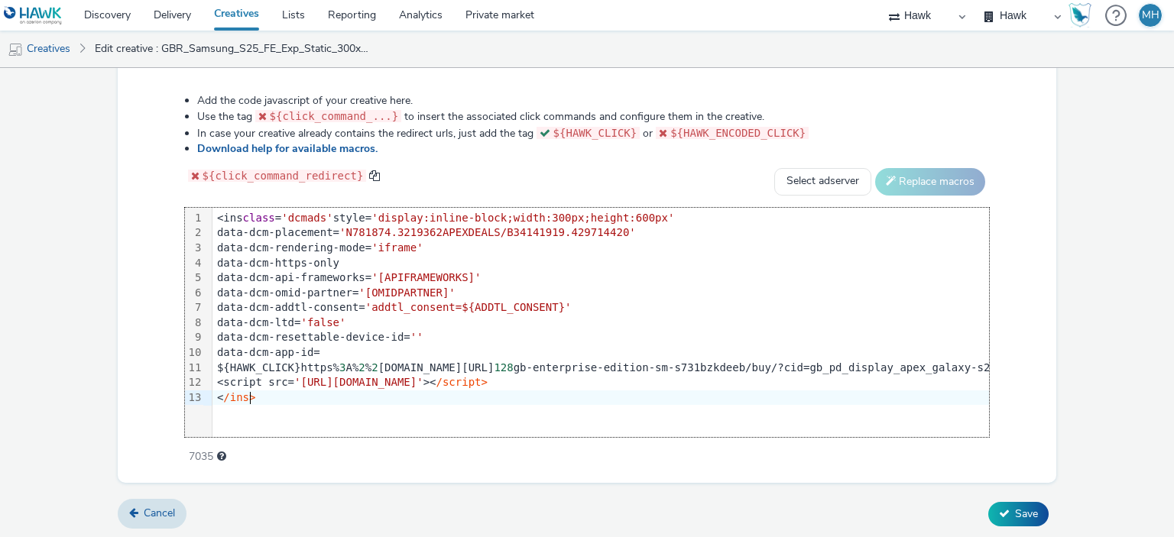
drag, startPoint x: 280, startPoint y: 397, endPoint x: 254, endPoint y: 250, distance: 149.0
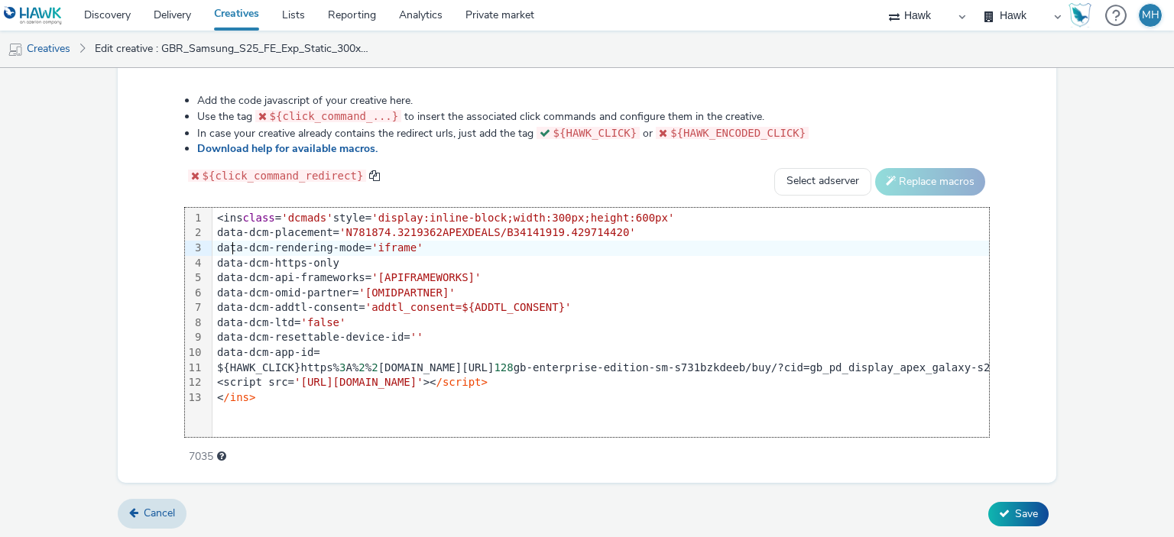
drag, startPoint x: 254, startPoint y: 250, endPoint x: 229, endPoint y: 238, distance: 27.3
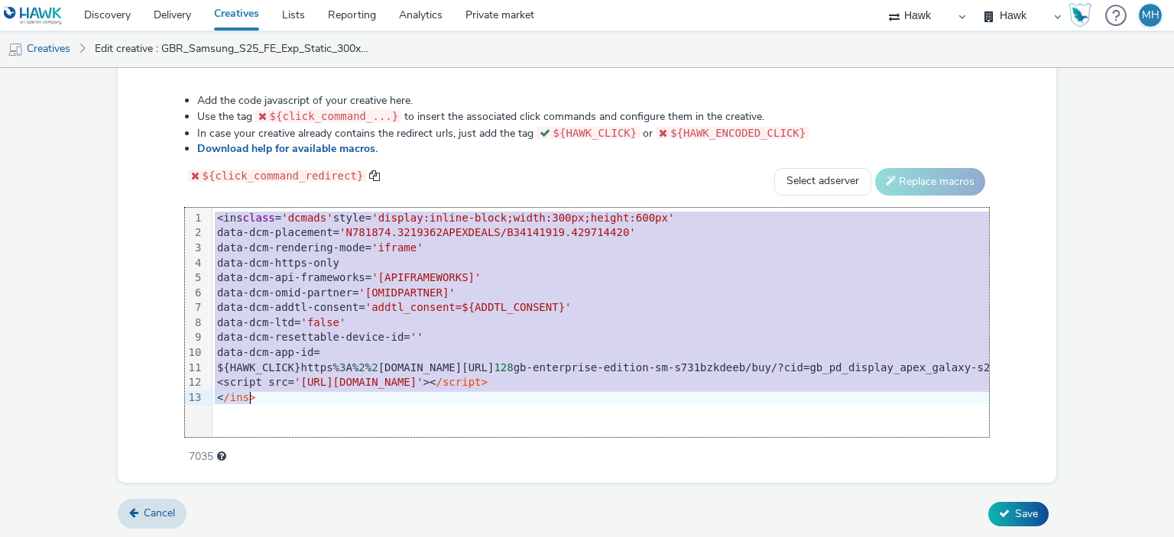
drag, startPoint x: 211, startPoint y: 216, endPoint x: 257, endPoint y: 424, distance: 212.8
click at [257, 424] on div "99 1 2 3 4 5 6 7 8 9 10 11 12 13 › <ins class = 'dcmads' style= 'display:inline…" at bounding box center [587, 322] width 805 height 229
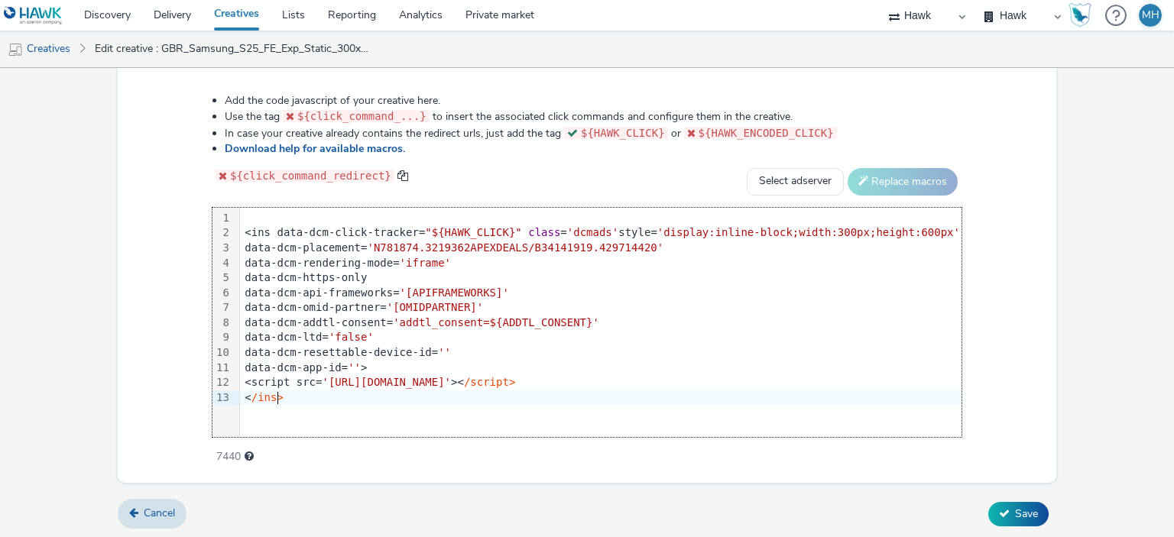
click at [267, 230] on div "<ins data-dcm-click-tracker= "${HAWK_CLICK}" class = 'dcmads' style= 'display:i…" at bounding box center [600, 232] width 721 height 15
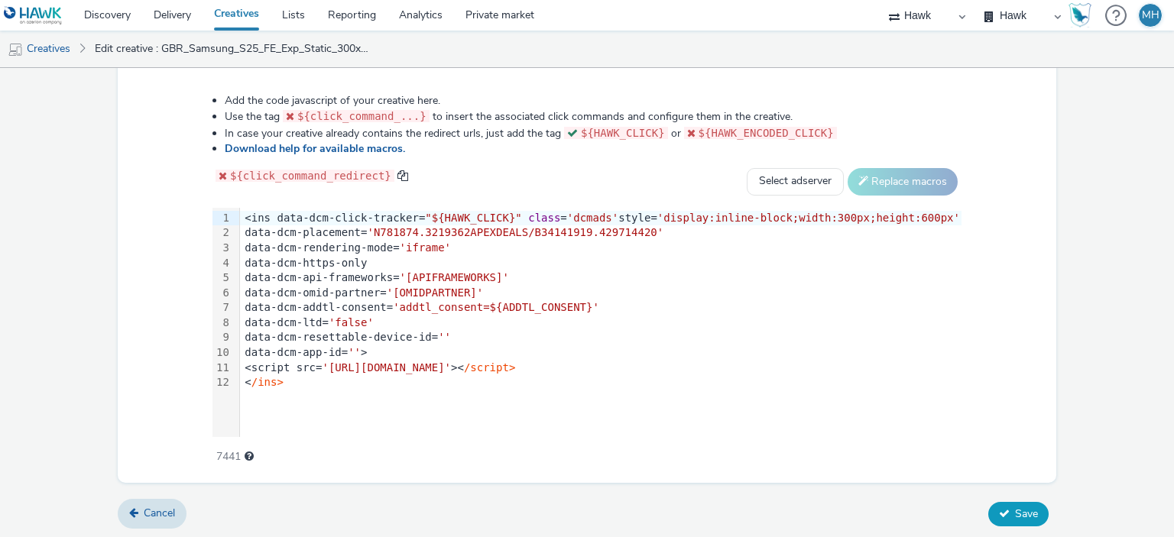
click at [1002, 509] on button "Save" at bounding box center [1018, 514] width 60 height 24
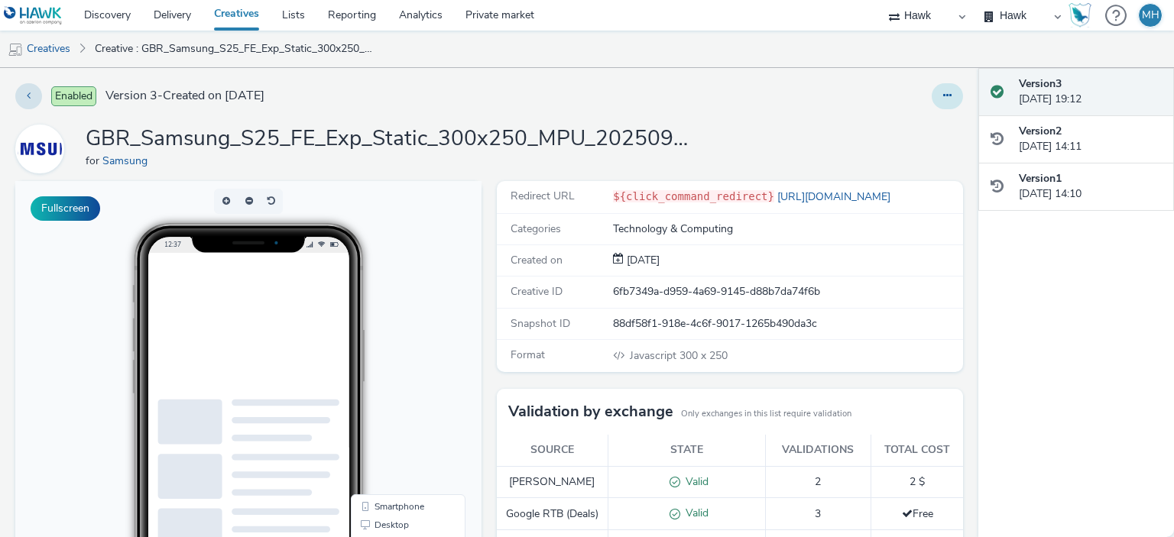
click at [941, 103] on button at bounding box center [946, 96] width 31 height 26
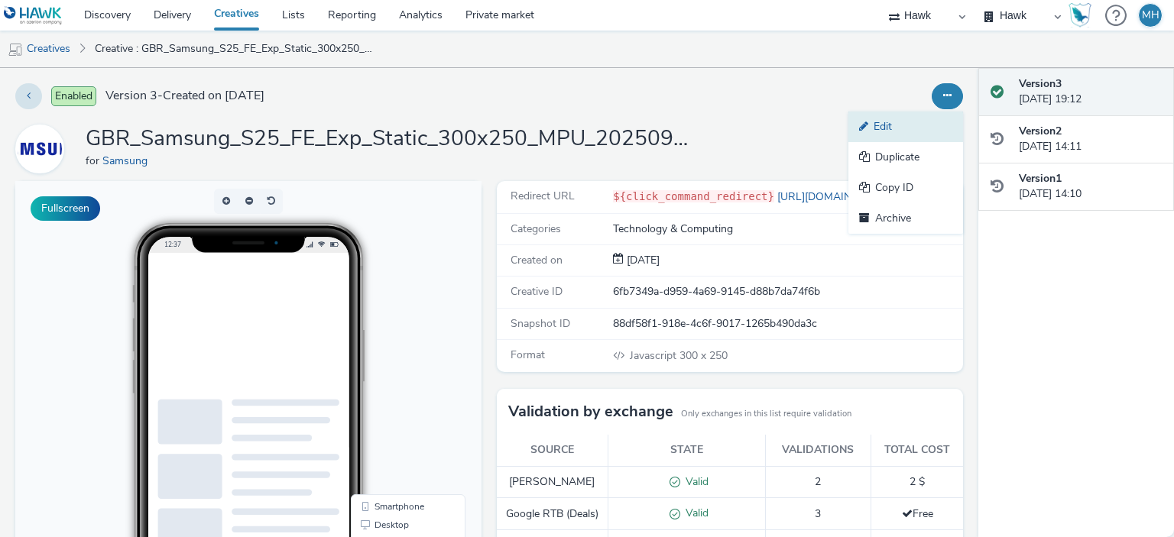
click at [925, 121] on link "Edit" at bounding box center [905, 127] width 115 height 31
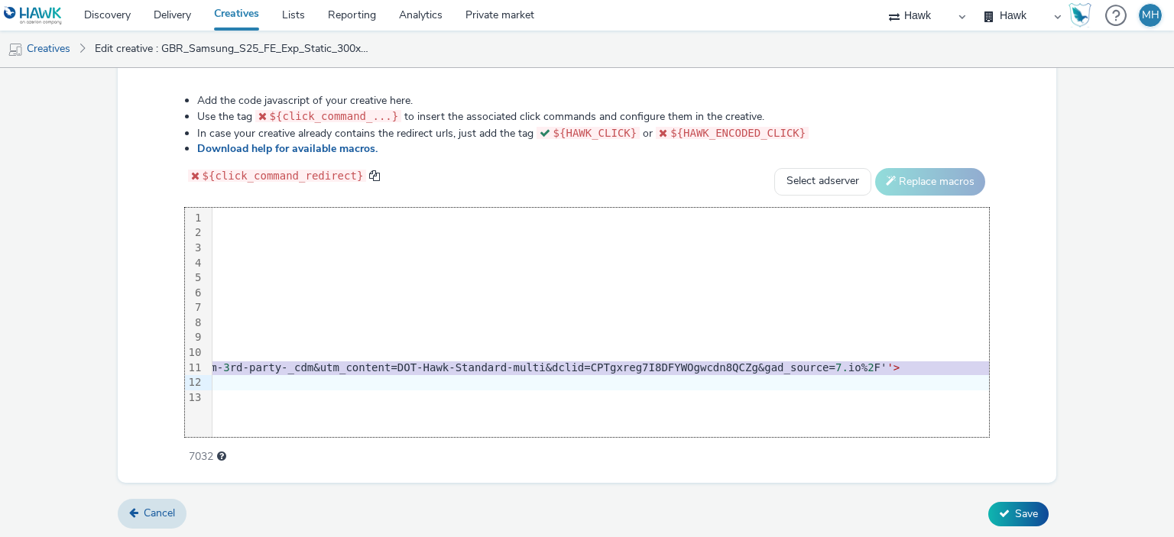
scroll to position [0, 1877]
drag, startPoint x: 235, startPoint y: 362, endPoint x: 1012, endPoint y: 375, distance: 776.4
click at [1012, 375] on div "Add the code javascript of your creative here. Use the tag ${click_command_...}…" at bounding box center [587, 271] width 915 height 376
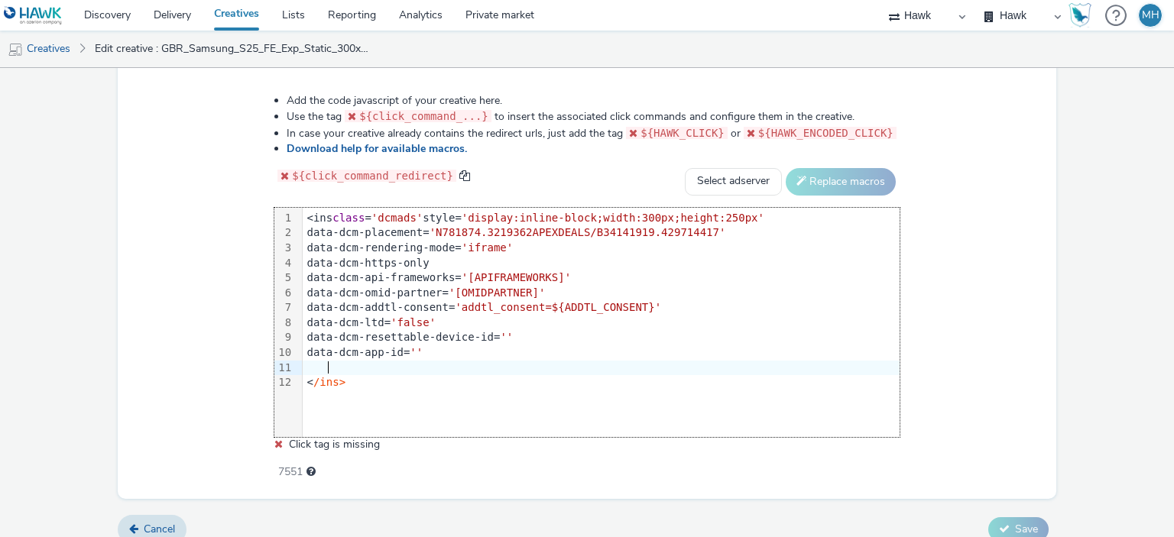
scroll to position [0, 0]
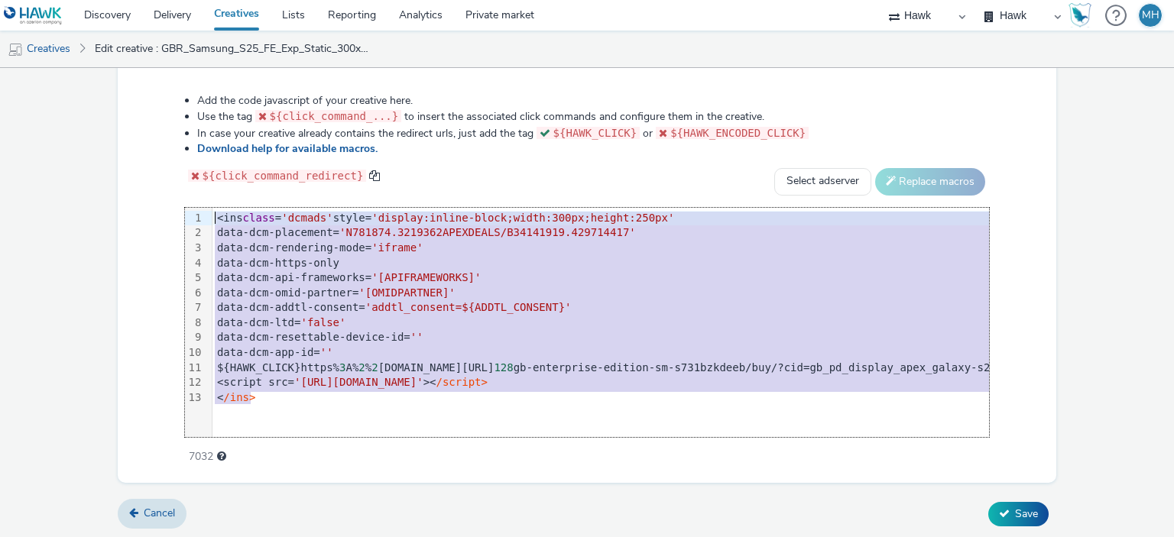
drag, startPoint x: 254, startPoint y: 394, endPoint x: 201, endPoint y: 205, distance: 196.7
click at [201, 208] on div "99 1 2 3 4 5 6 7 8 9 10 11 12 13 › <ins class = 'dcmads' style= 'display:inline…" at bounding box center [587, 322] width 805 height 229
copy div "<ins class = 'dcmads' style= 'display:inline-block;width:300px;height:250px' da…"
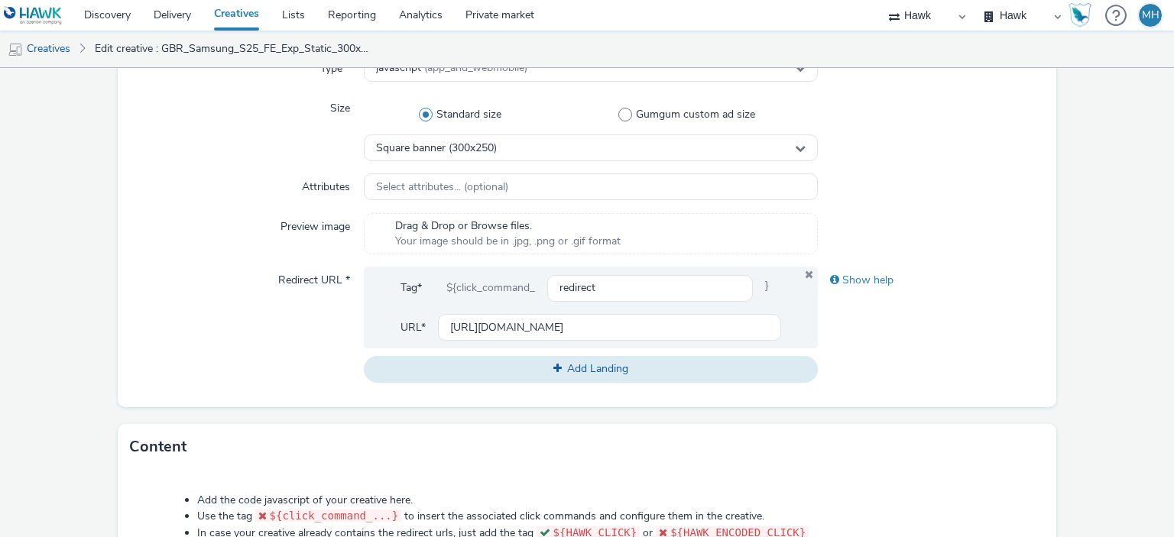
scroll to position [764, 0]
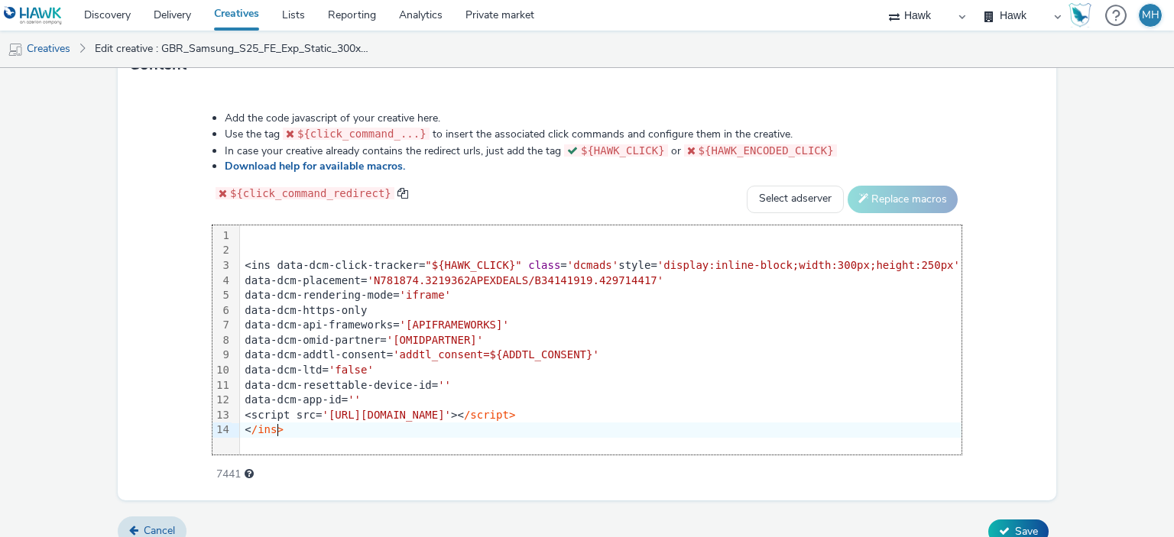
click at [266, 264] on div "<ins data-dcm-click-tracker= "${HAWK_CLICK}" class = 'dcmads' style= 'display:i…" at bounding box center [600, 265] width 721 height 15
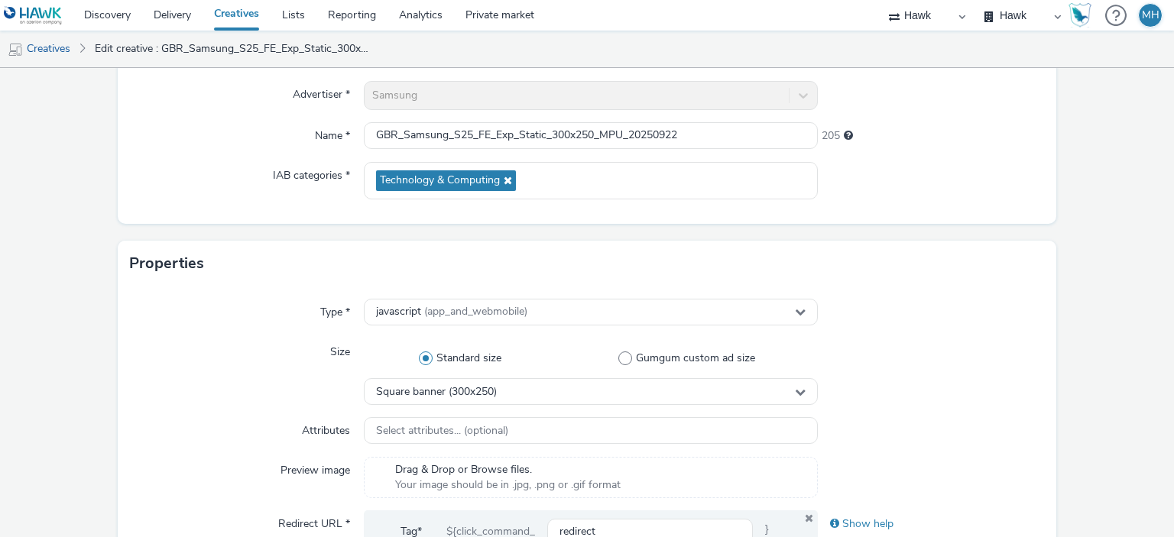
scroll to position [782, 0]
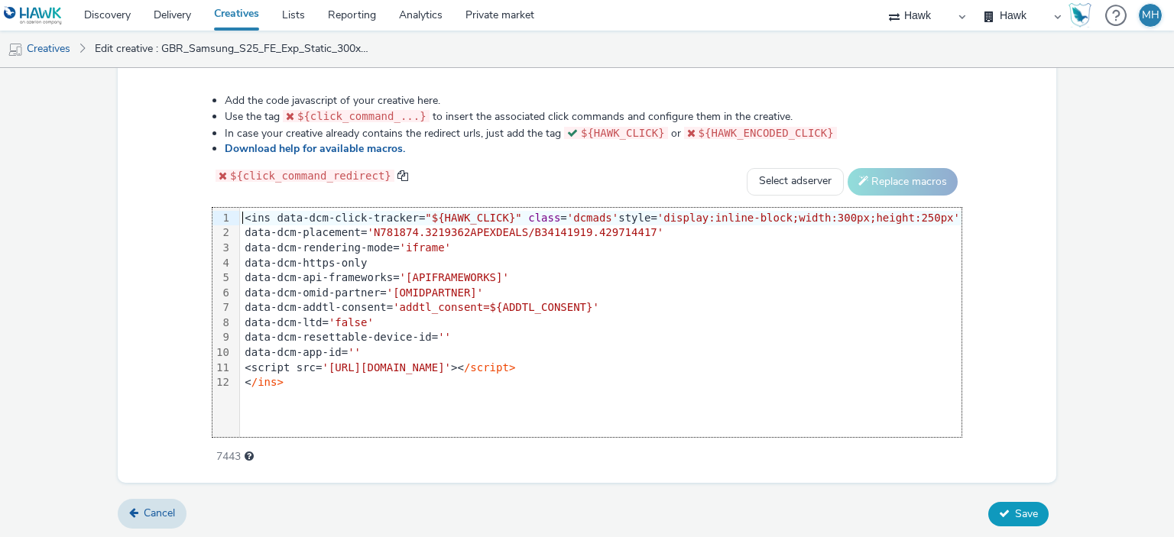
click at [1021, 502] on button "Save" at bounding box center [1018, 514] width 60 height 24
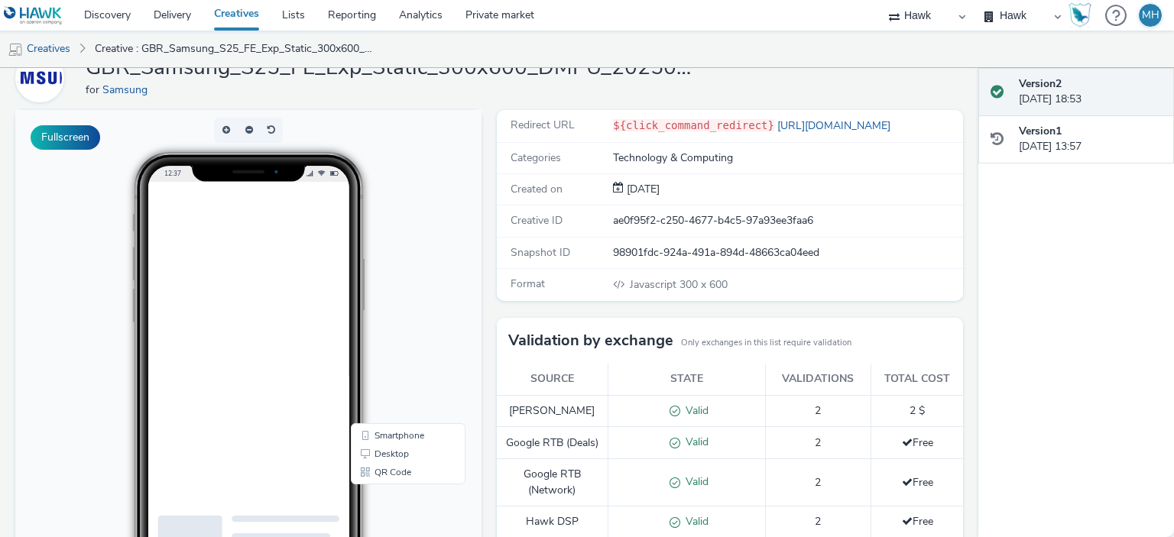
scroll to position [434, 0]
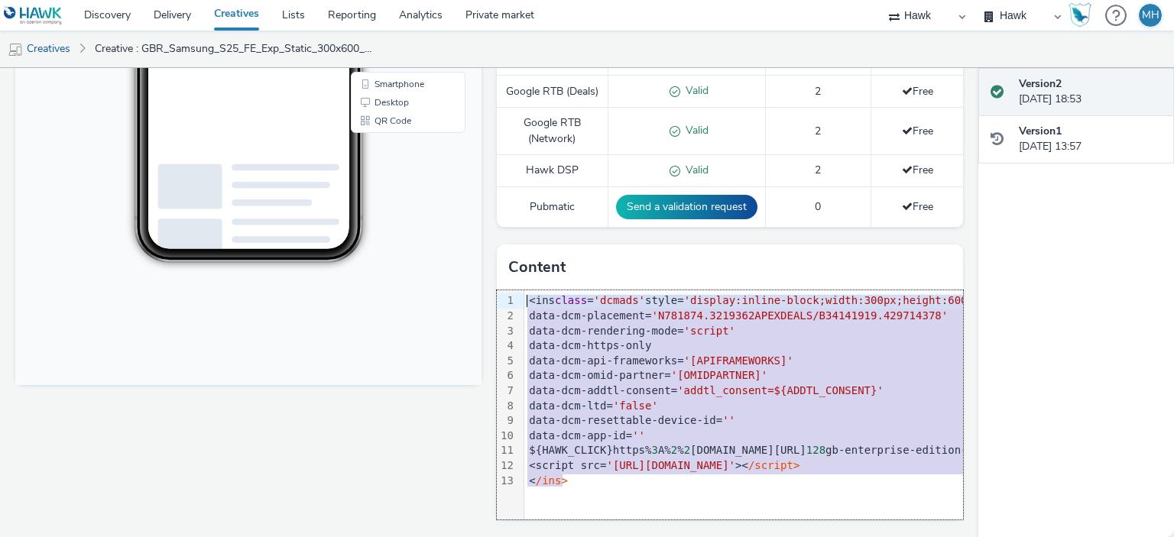
drag, startPoint x: 582, startPoint y: 481, endPoint x: 514, endPoint y: 287, distance: 206.4
click at [515, 287] on div "Content 99 1 2 3 4 5 6 7 8 9 10 11 12 13 › <ins class = 'dcmads' style= 'displa…" at bounding box center [730, 382] width 466 height 275
click at [514, 287] on div "Content" at bounding box center [730, 268] width 466 height 46
drag, startPoint x: 586, startPoint y: 346, endPoint x: 599, endPoint y: 517, distance: 170.9
click at [599, 517] on div "99 1 2 3 4 5 6 7 8 9 10 11 12 13 › <ins class = 'dcmads' style= 'display:inline…" at bounding box center [730, 404] width 466 height 229
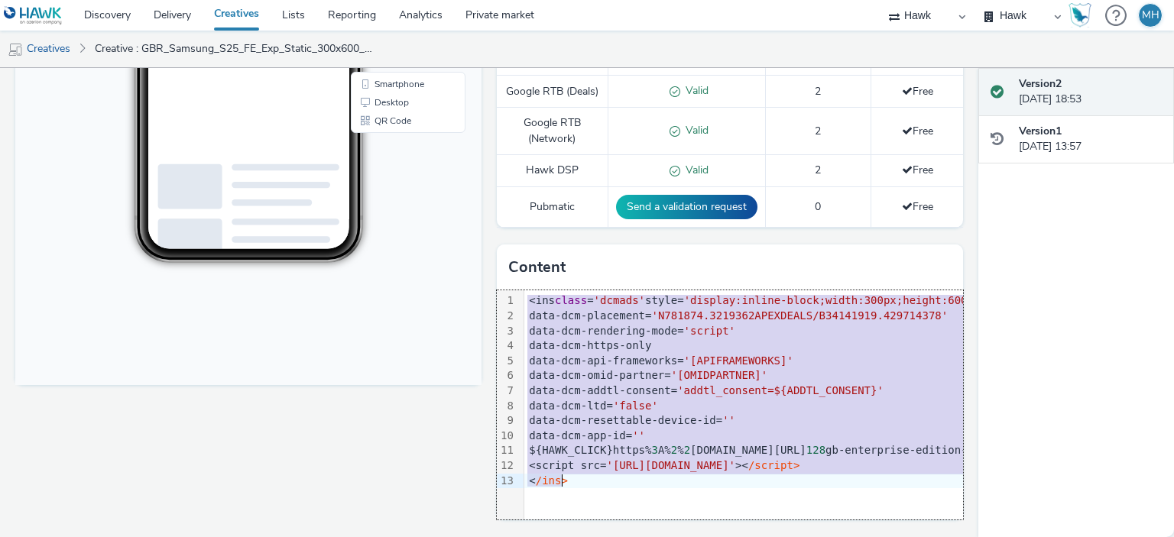
copy div "<ins class = 'dcmads' style= 'display:inline-block;width:300px;height:600px' da…"
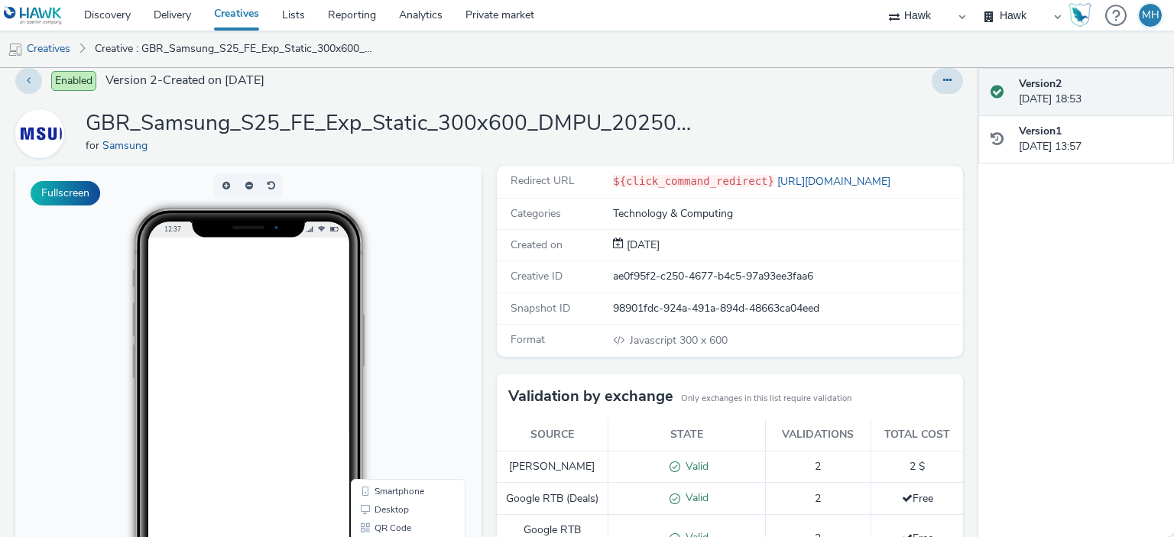
scroll to position [0, 0]
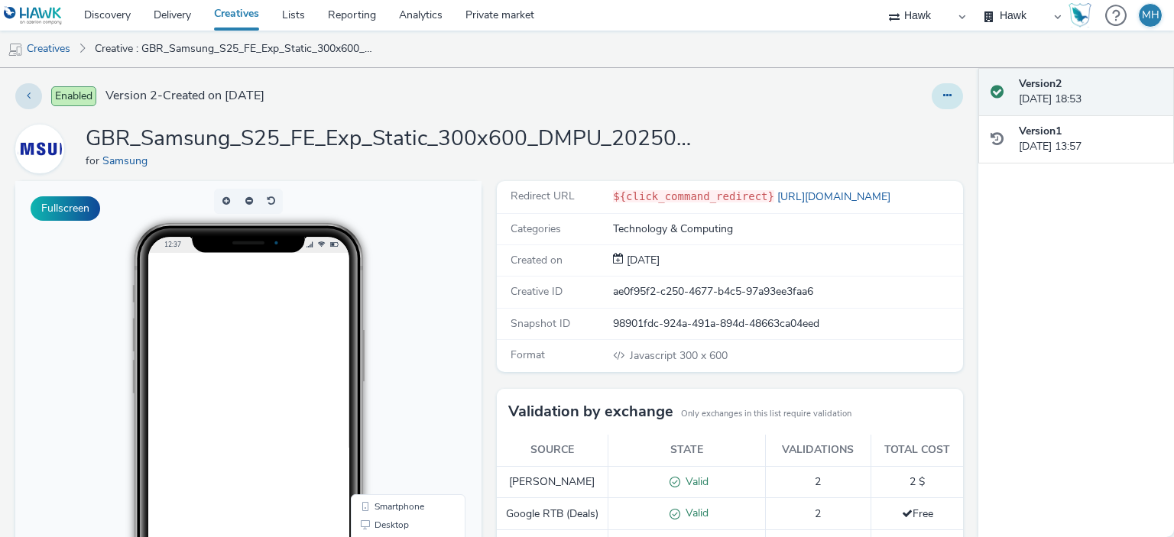
click at [942, 99] on button at bounding box center [946, 96] width 31 height 26
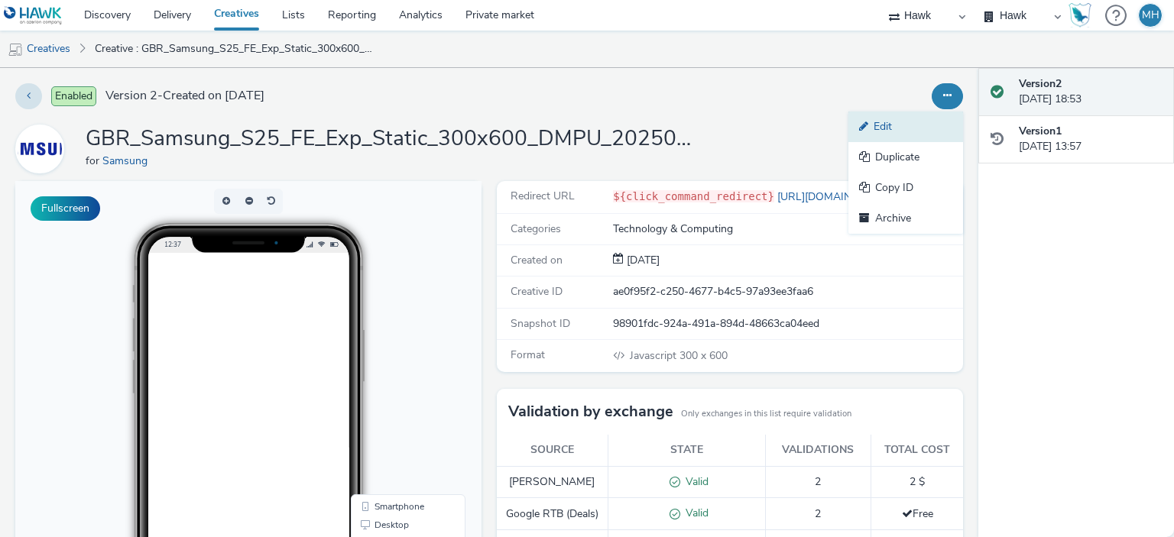
click at [931, 118] on link "Edit" at bounding box center [905, 127] width 115 height 31
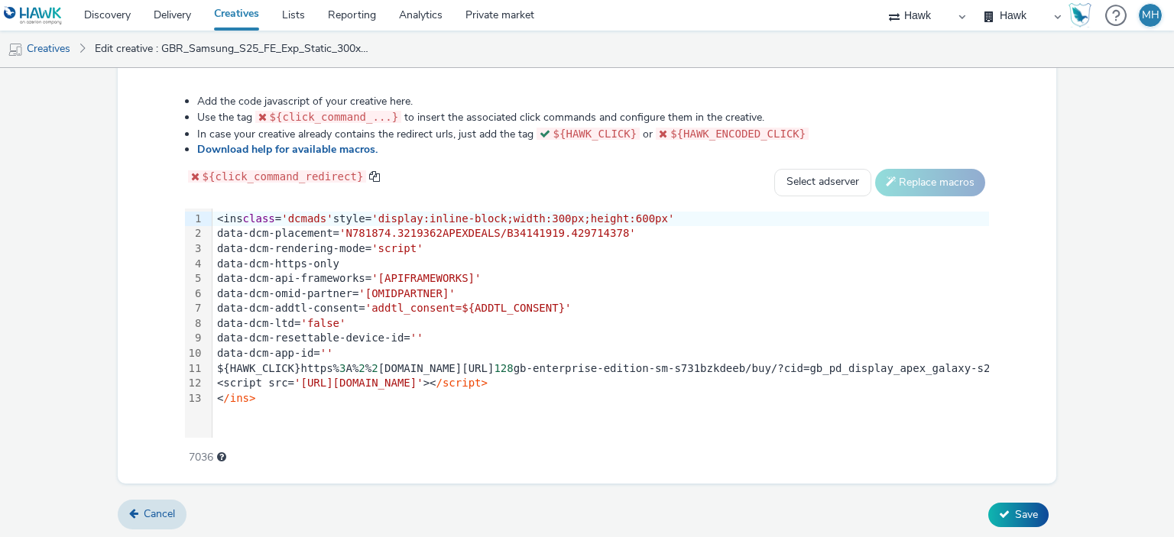
scroll to position [782, 0]
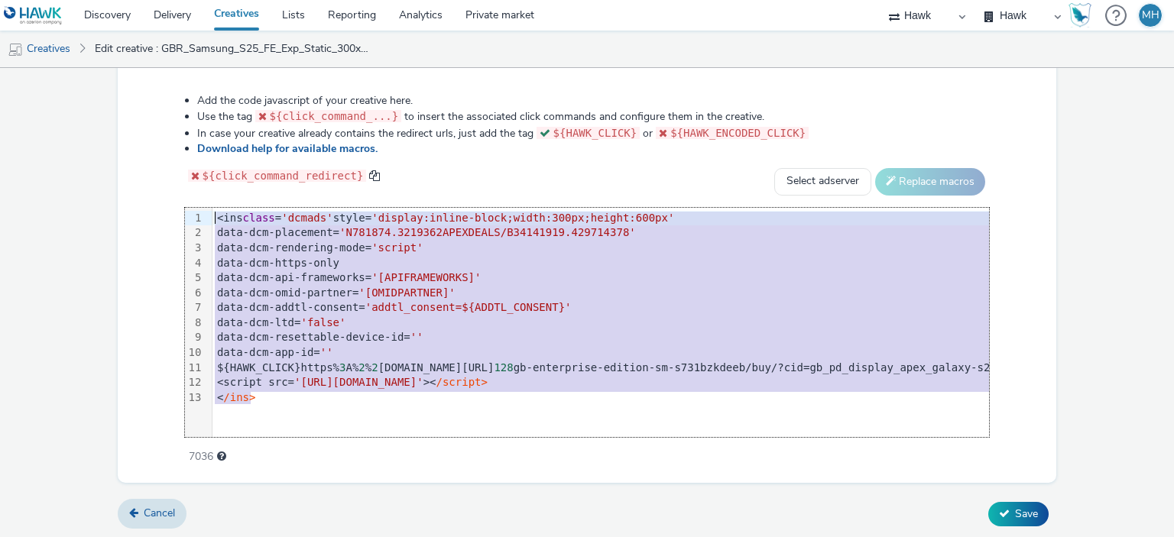
drag, startPoint x: 279, startPoint y: 393, endPoint x: 211, endPoint y: 211, distance: 194.2
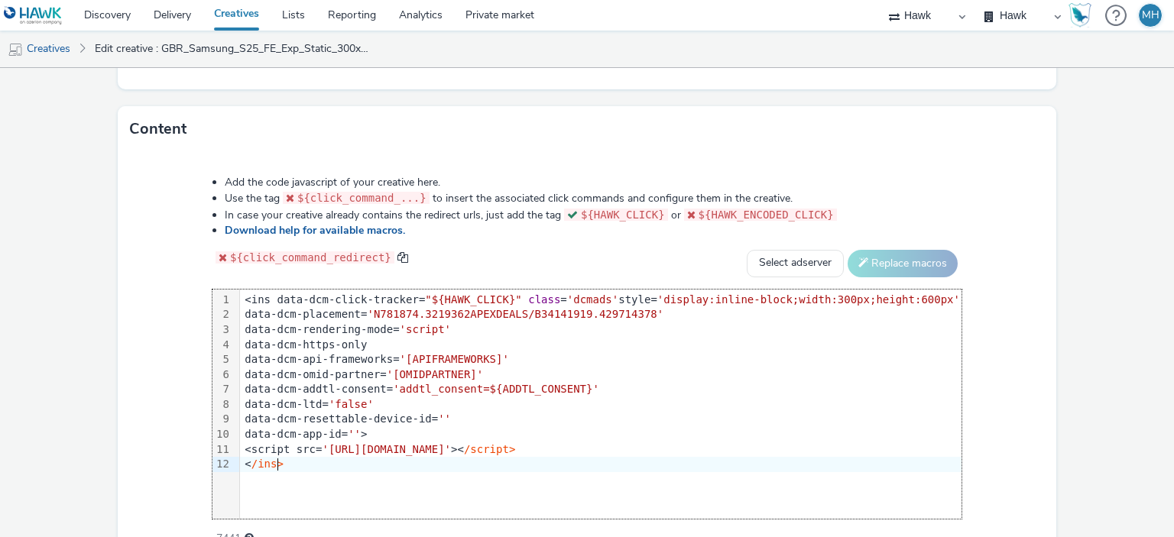
scroll to position [764, 0]
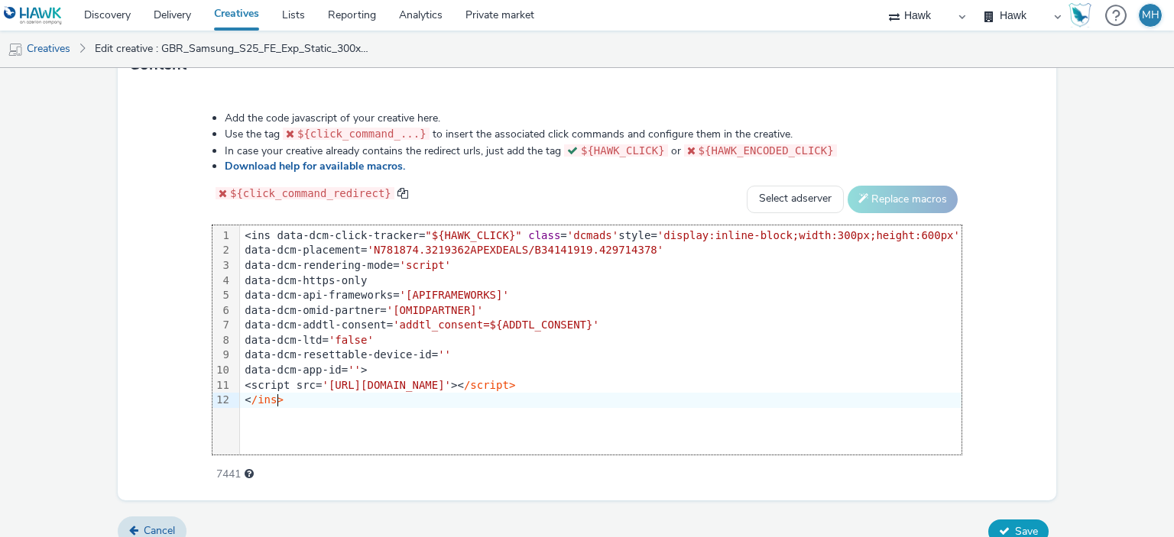
click at [1001, 533] on button "Save" at bounding box center [1018, 532] width 60 height 24
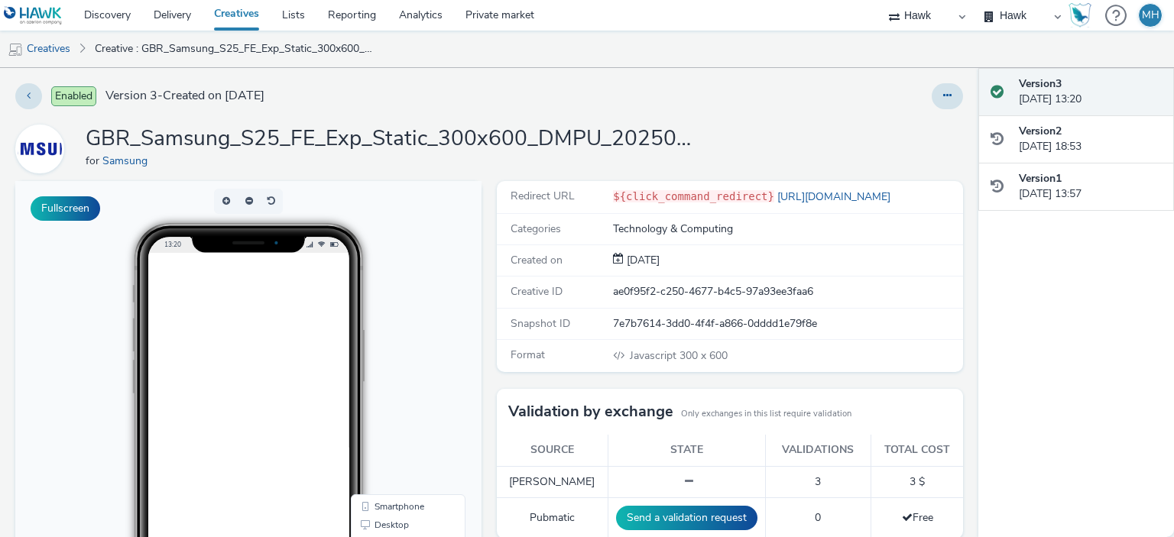
scroll to position [307, 0]
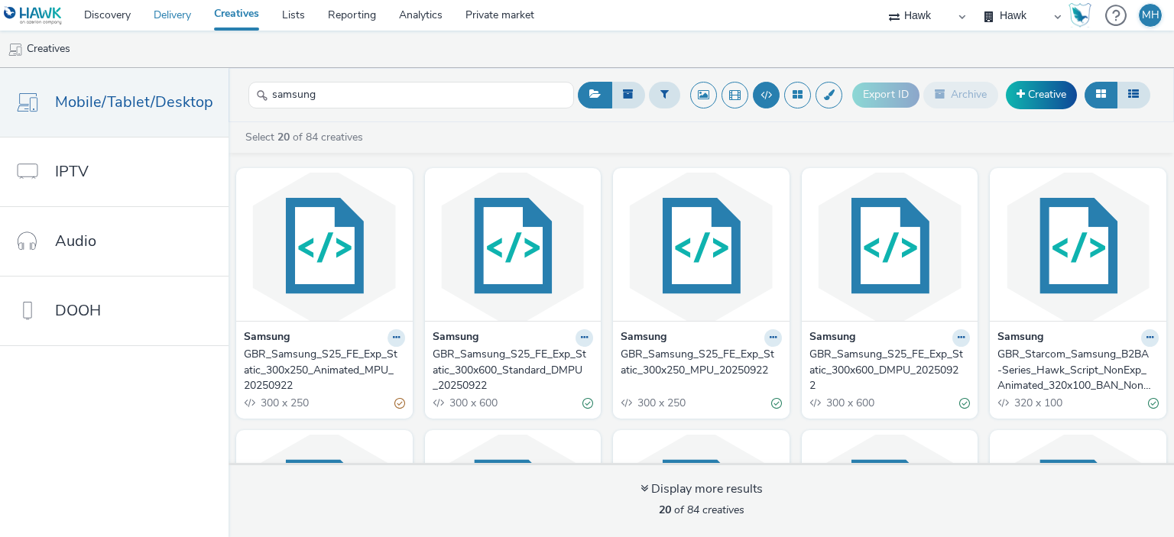
click at [162, 23] on link "Delivery" at bounding box center [172, 15] width 60 height 31
